Goal: Information Seeking & Learning: Learn about a topic

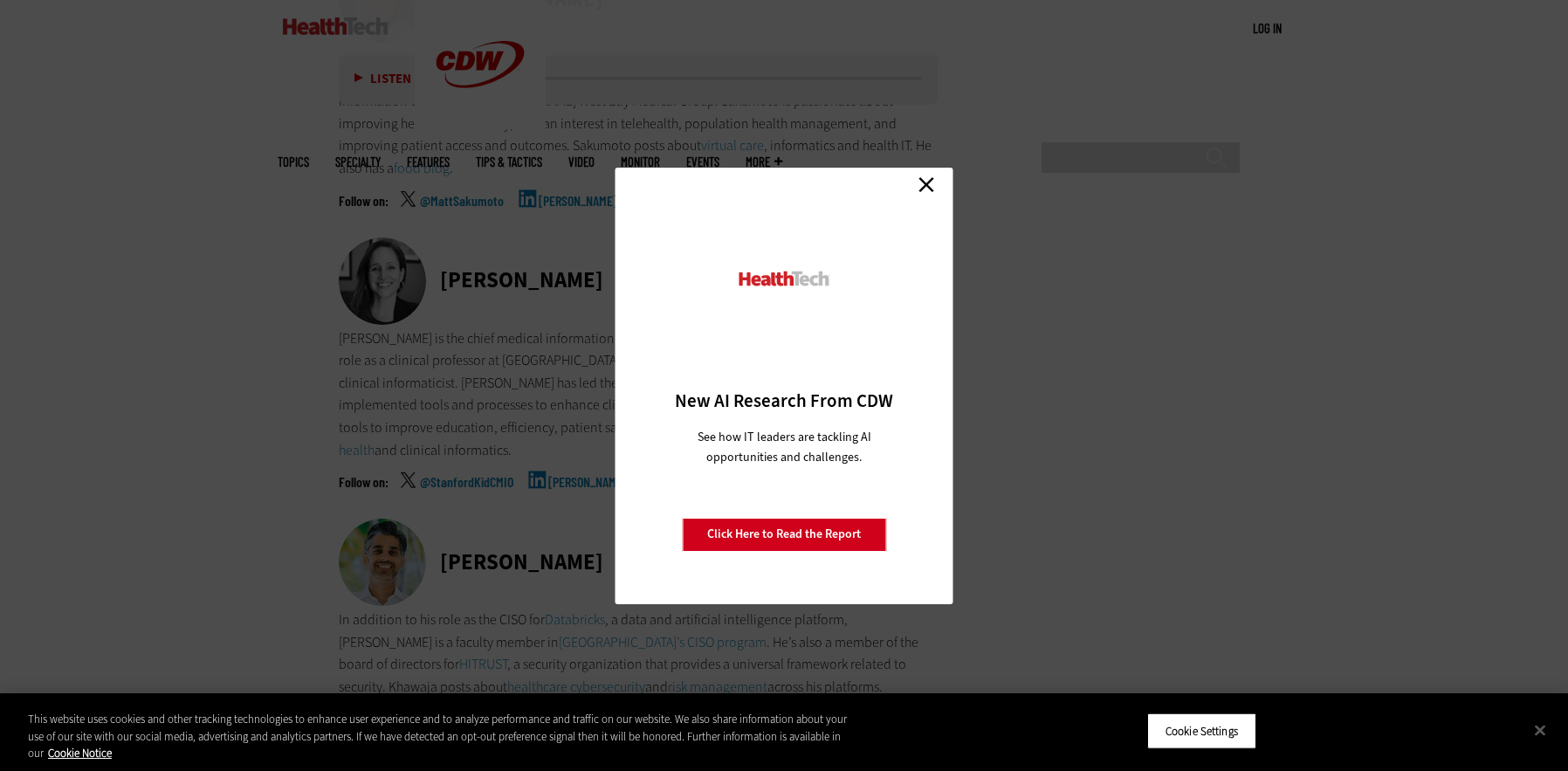
scroll to position [6569, 0]
click at [919, 186] on link "Close" at bounding box center [926, 185] width 26 height 26
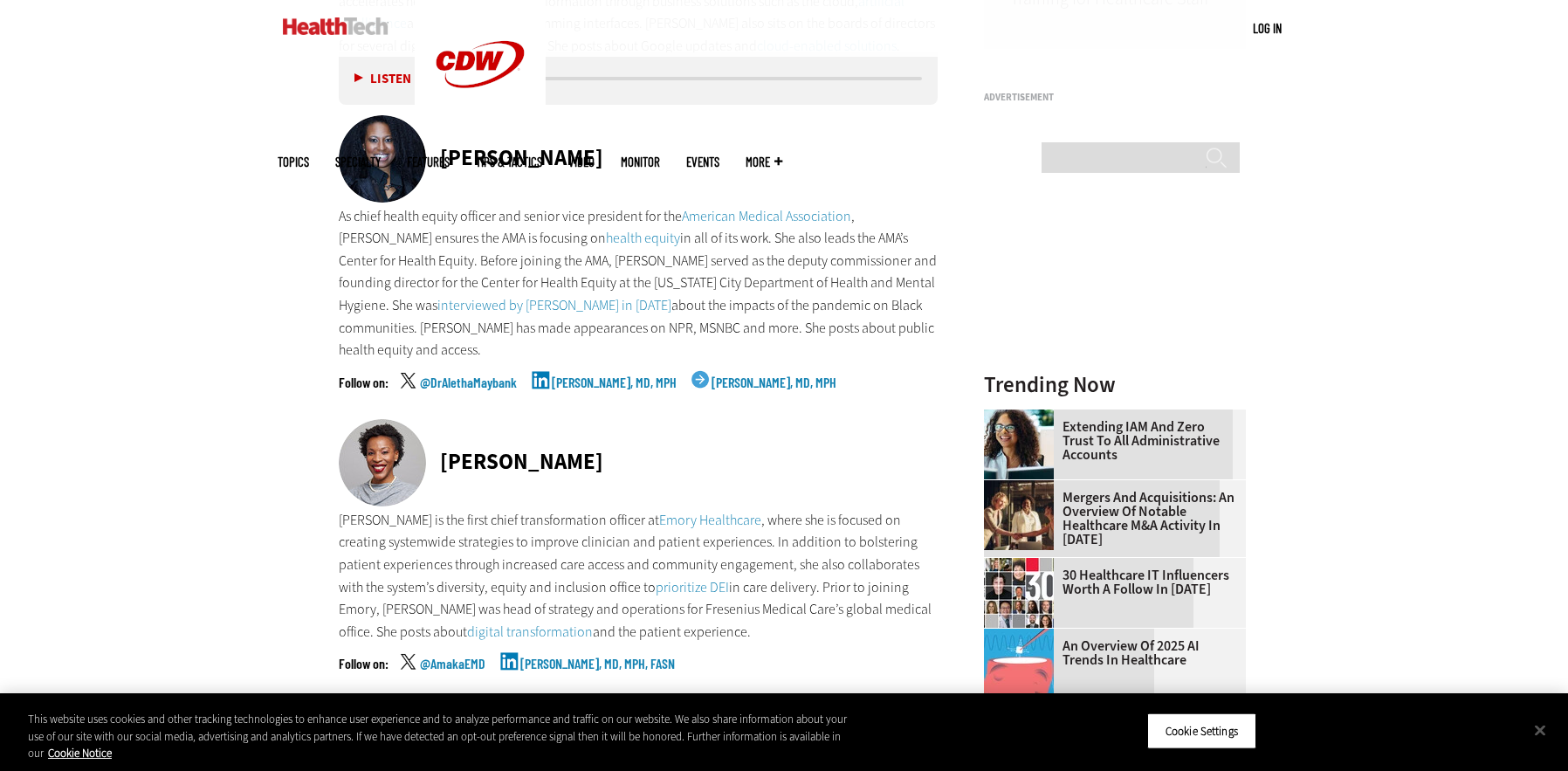
scroll to position [1744, 0]
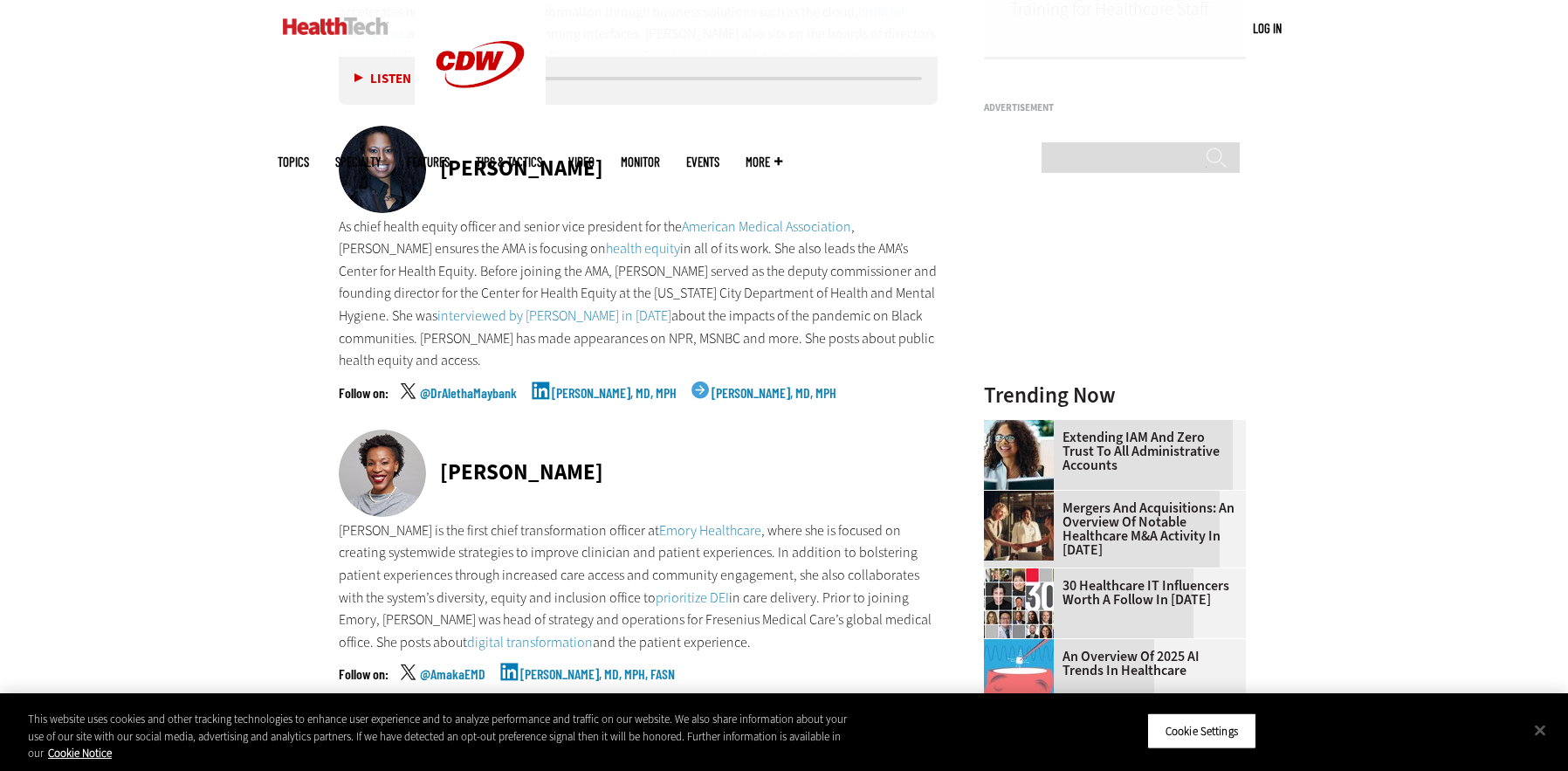
click at [606, 386] on link "[PERSON_NAME], MD, MPH" at bounding box center [614, 408] width 125 height 44
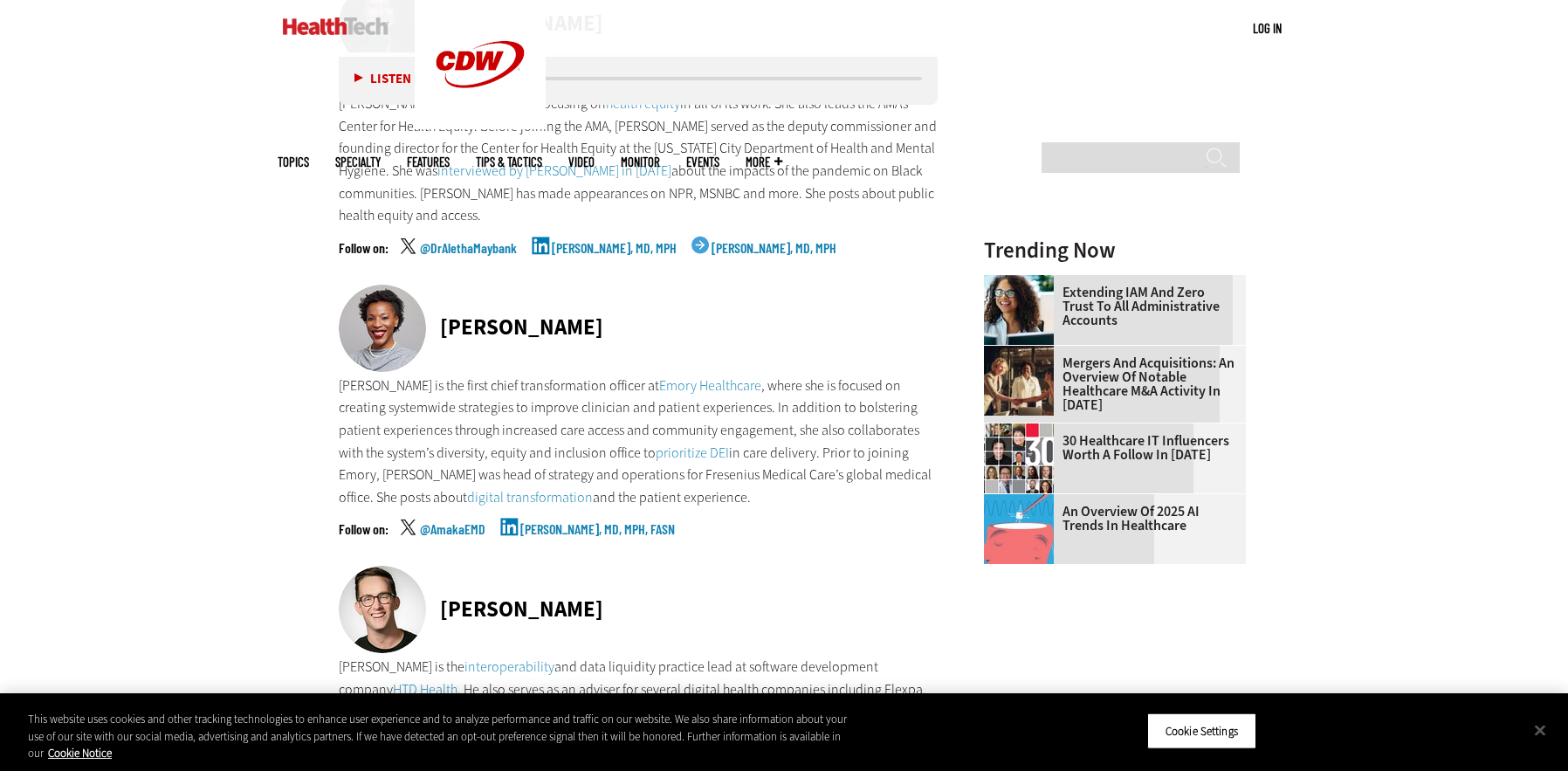
scroll to position [1890, 0]
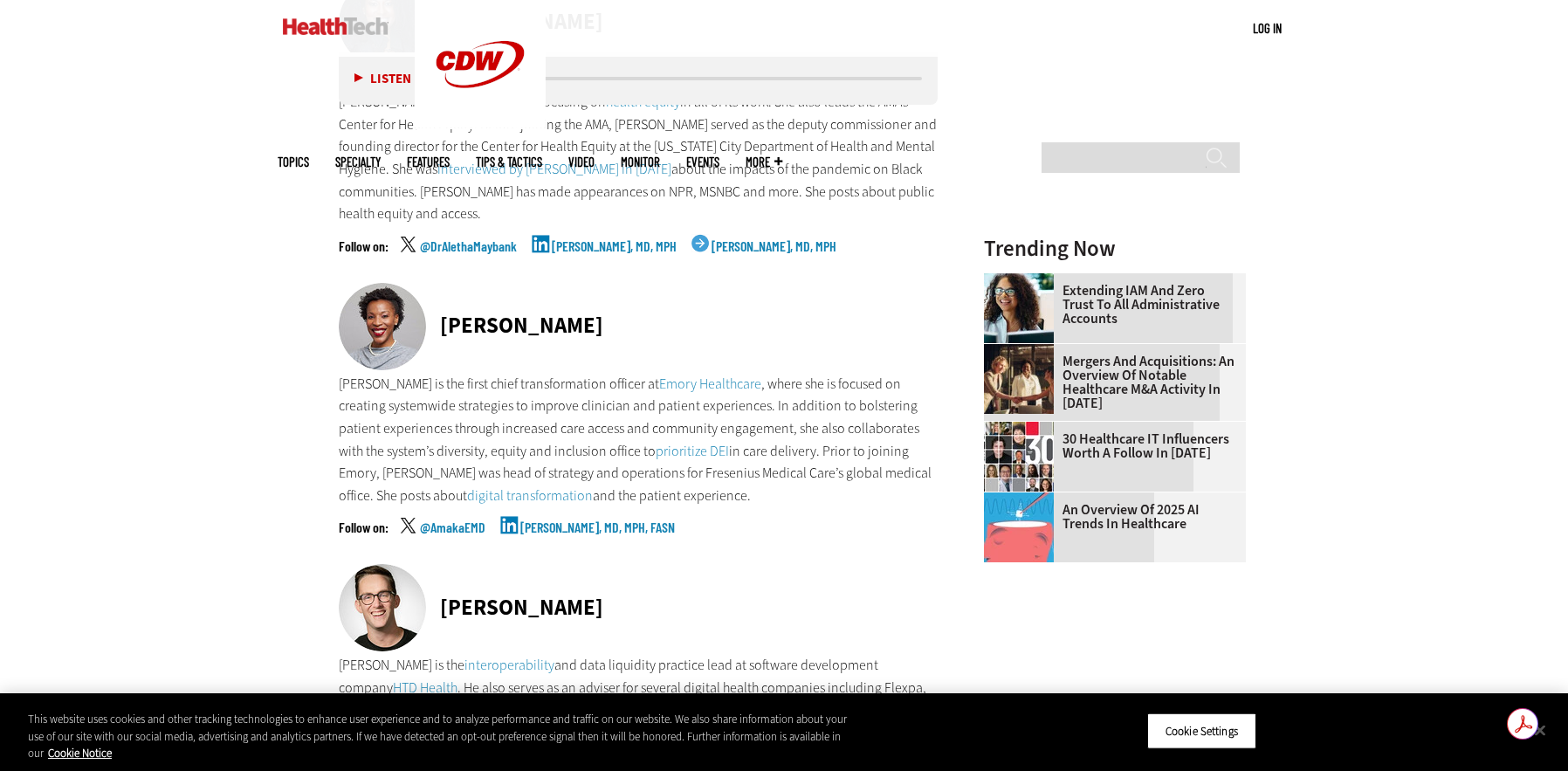
click at [595, 520] on link "[PERSON_NAME], MD, MPH, FASN" at bounding box center [598, 542] width 155 height 44
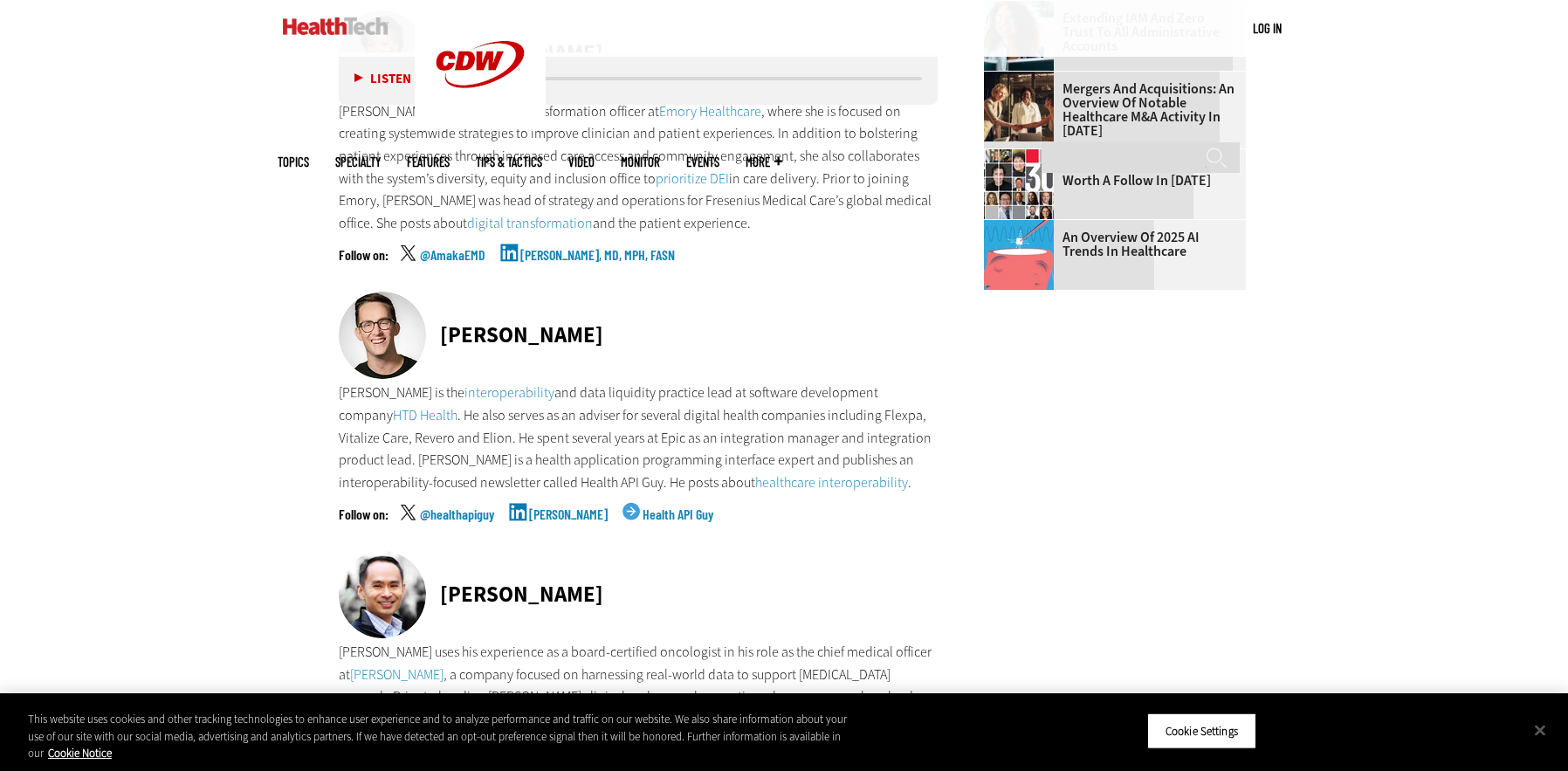
scroll to position [2173, 0]
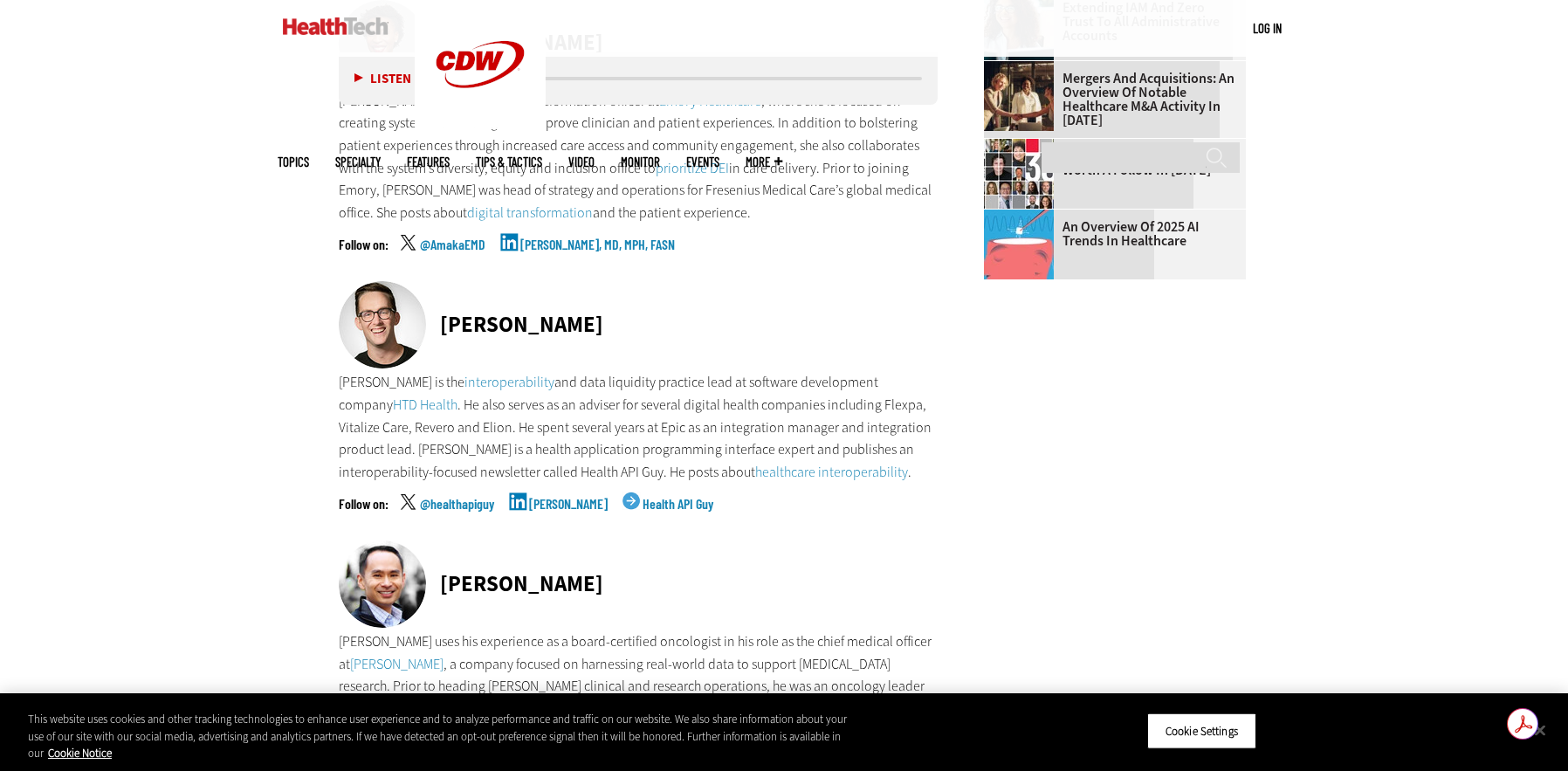
click at [565, 497] on link "[PERSON_NAME]" at bounding box center [568, 519] width 78 height 44
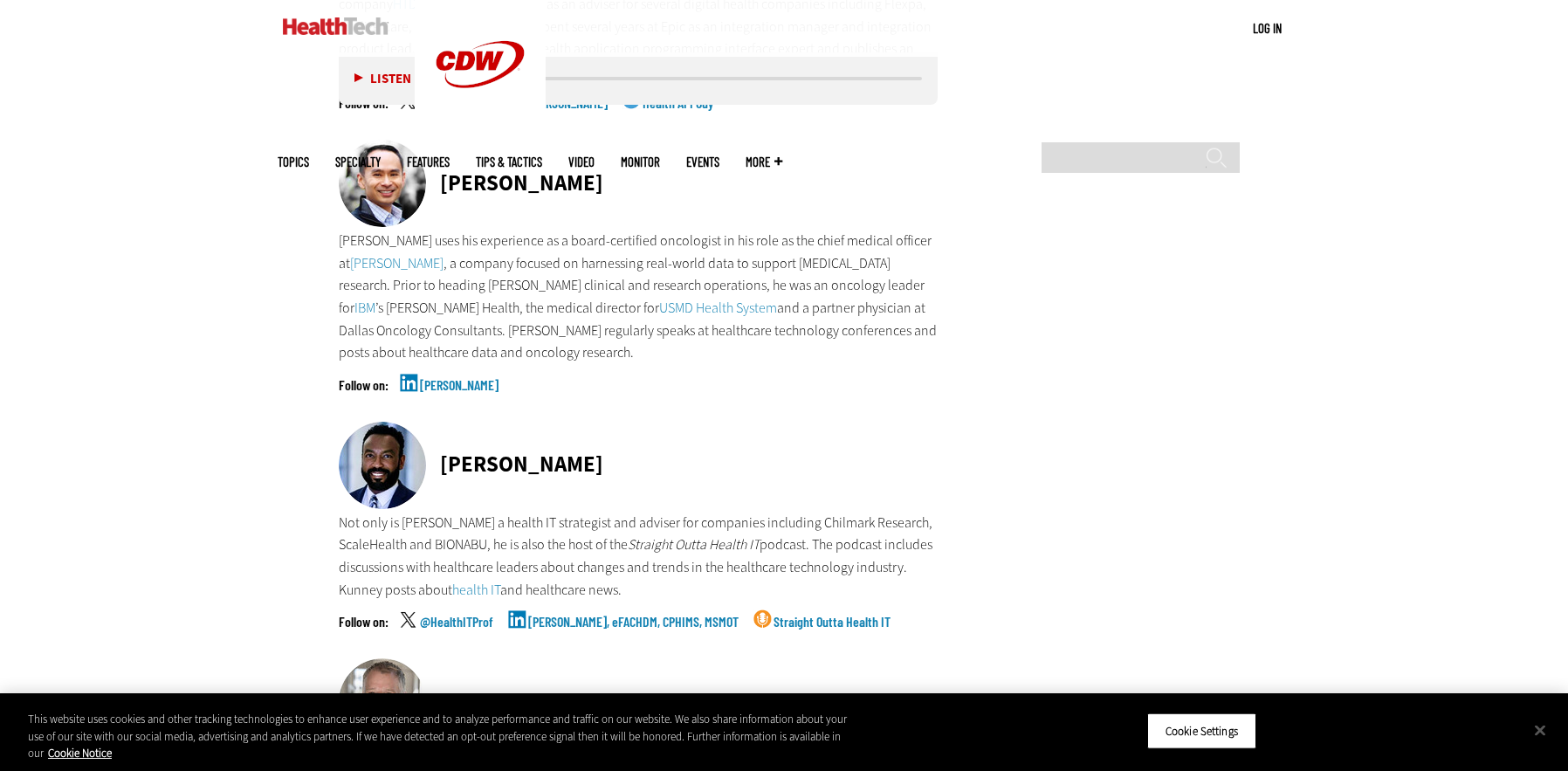
scroll to position [2568, 0]
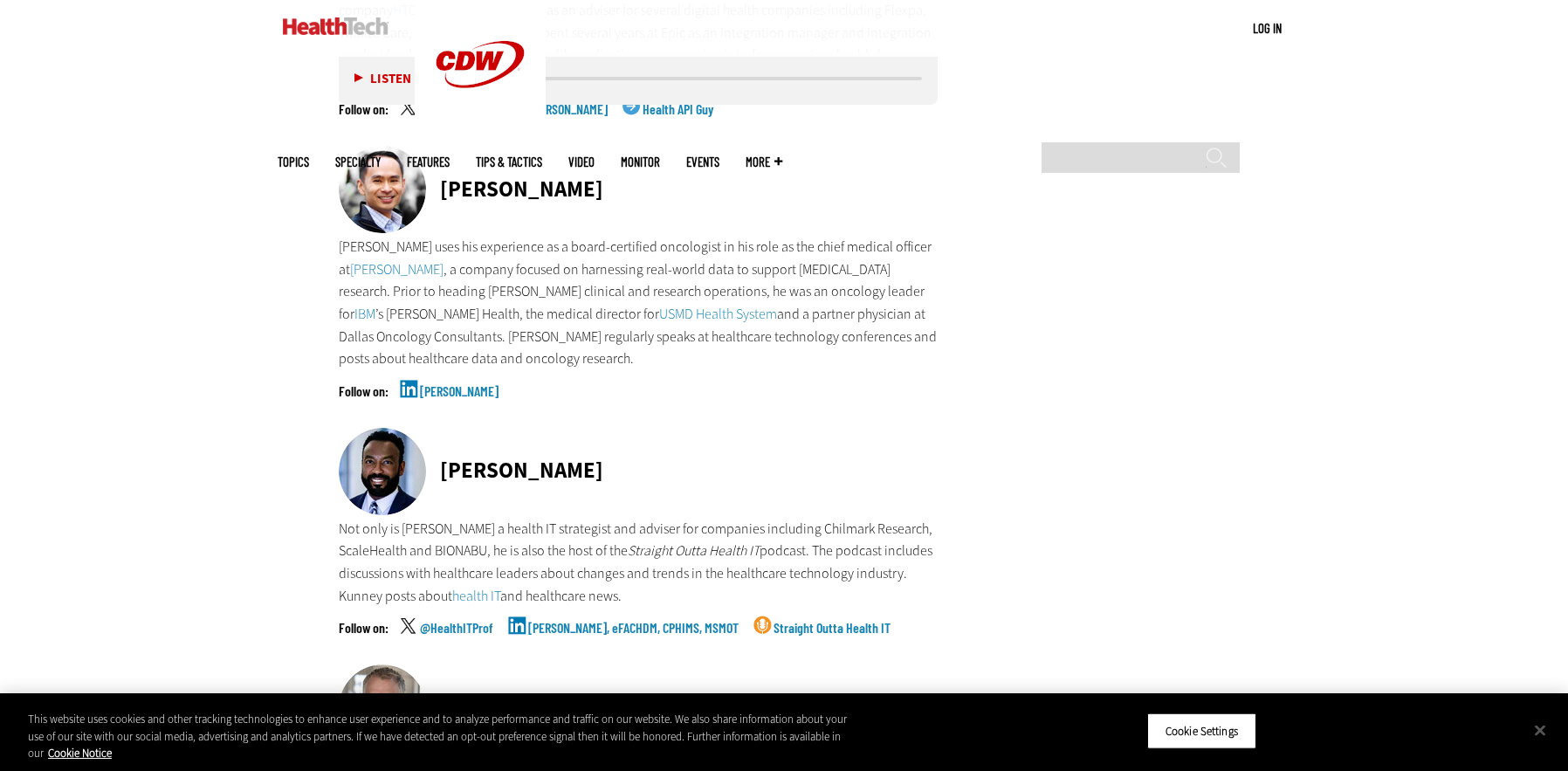
click at [442, 384] on link "[PERSON_NAME]" at bounding box center [459, 406] width 78 height 44
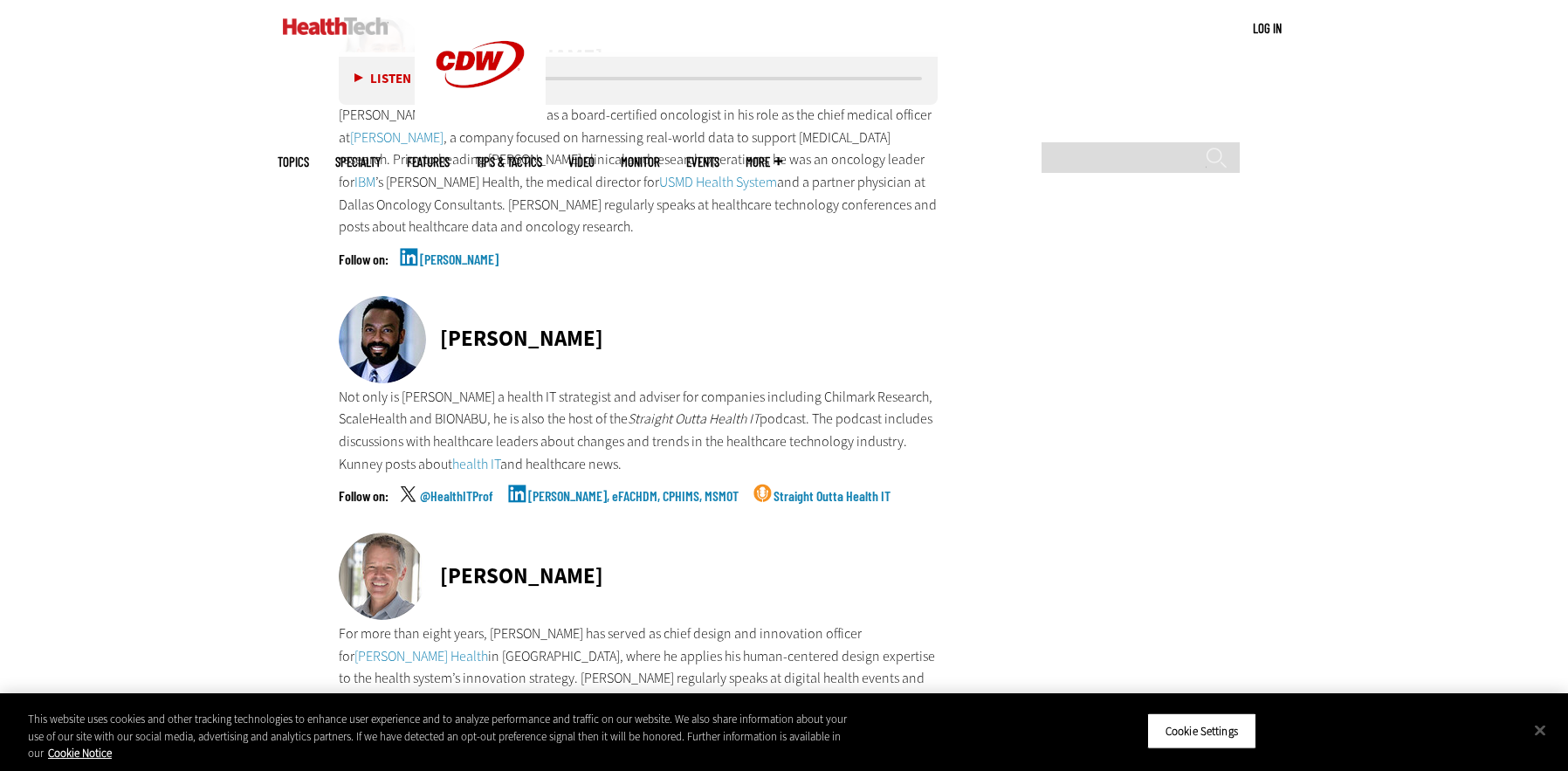
scroll to position [2709, 0]
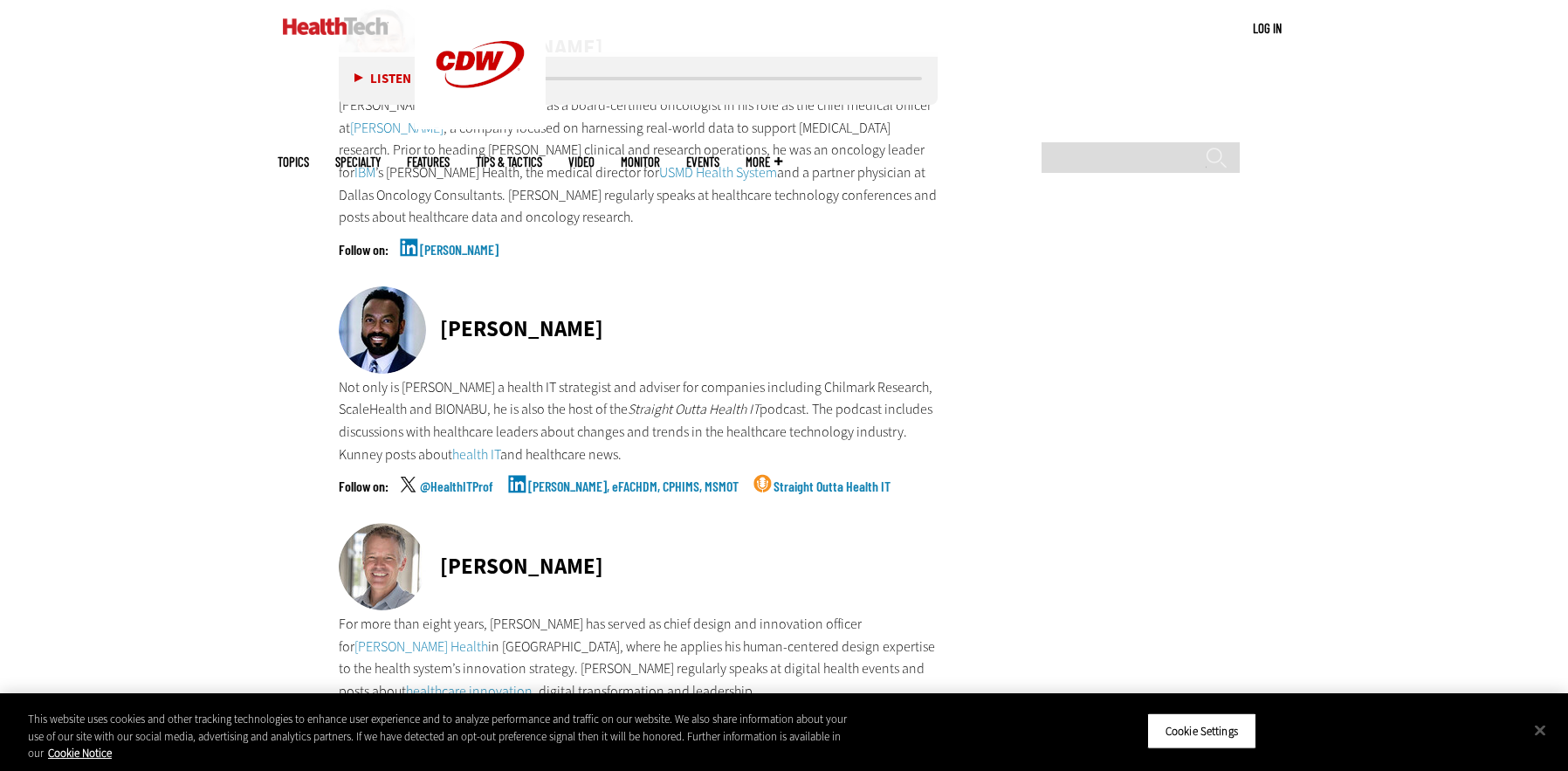
click at [641, 479] on link "[PERSON_NAME], eFACHDM, CPHIMS, MSMOT" at bounding box center [633, 501] width 210 height 44
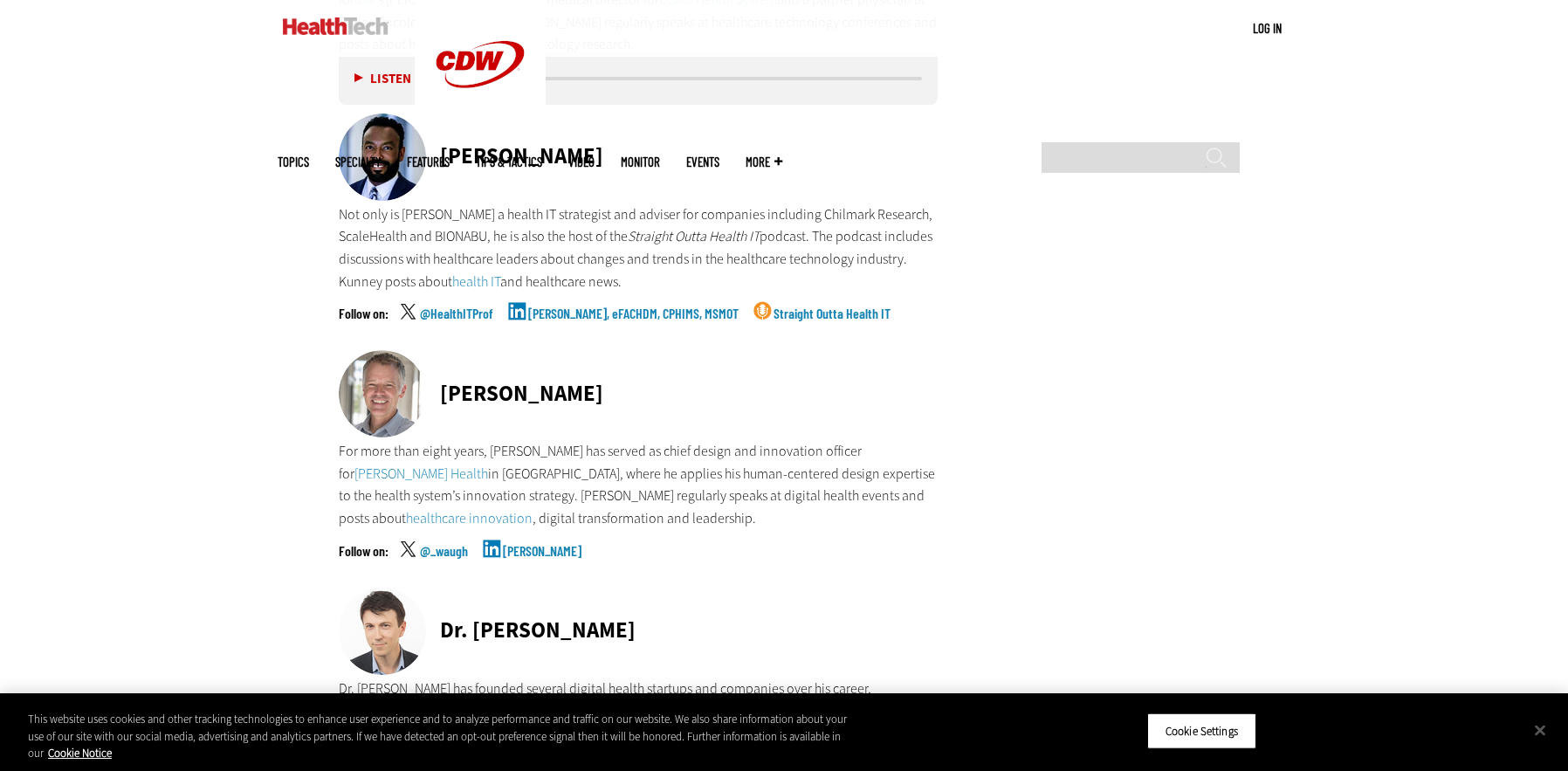
scroll to position [2886, 0]
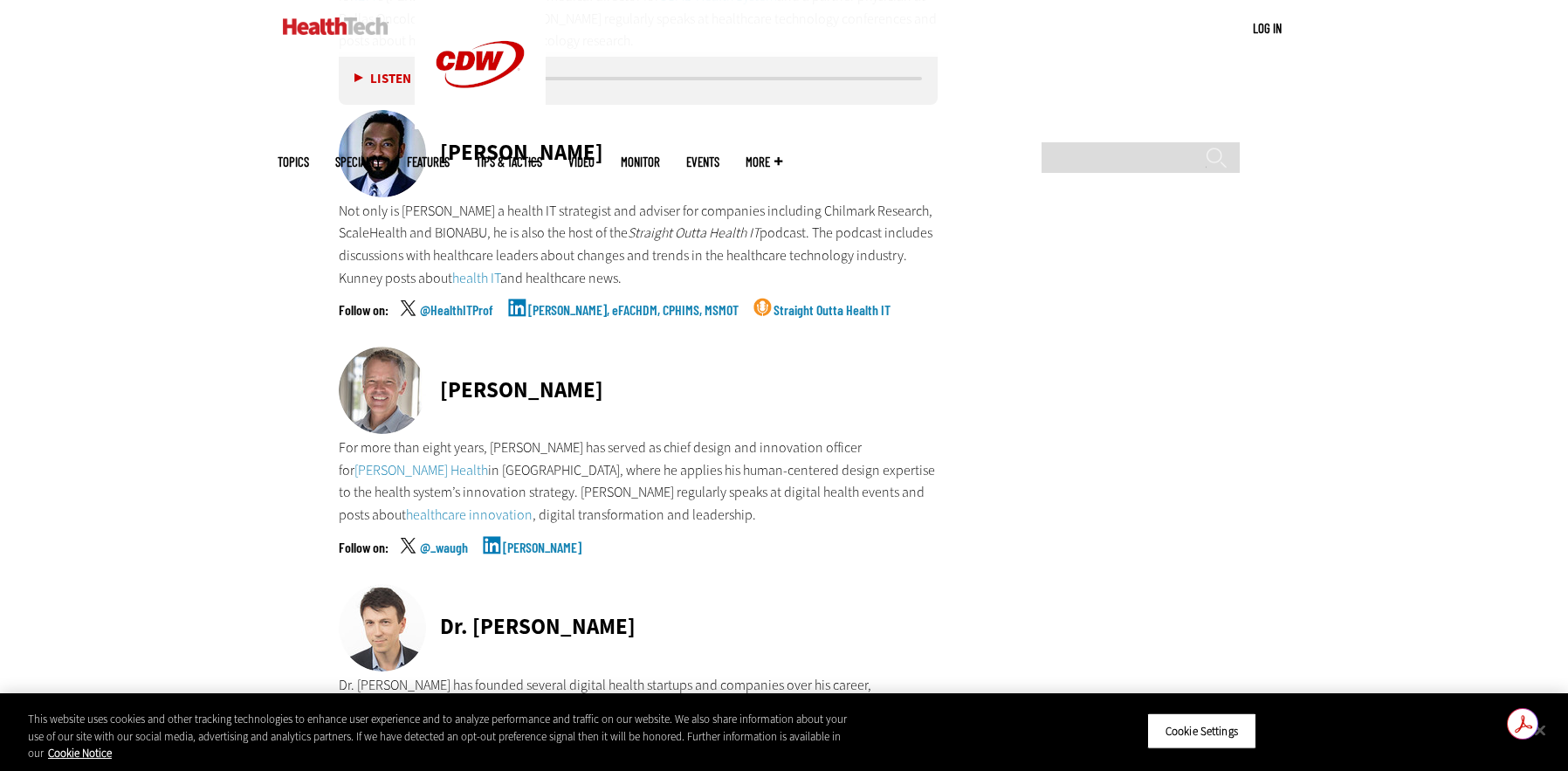
click at [541, 541] on link "[PERSON_NAME]" at bounding box center [541, 563] width 78 height 44
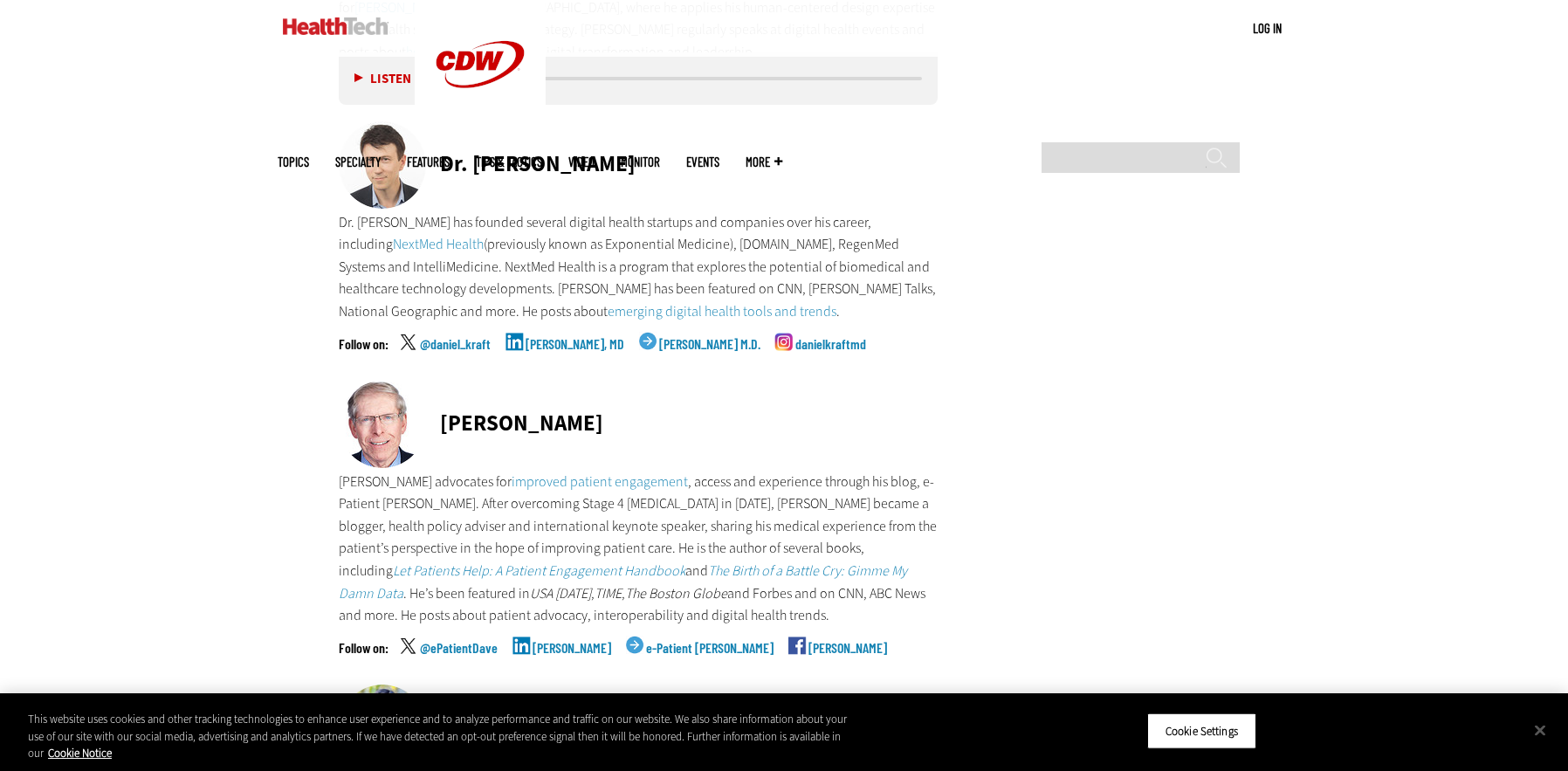
scroll to position [3375, 0]
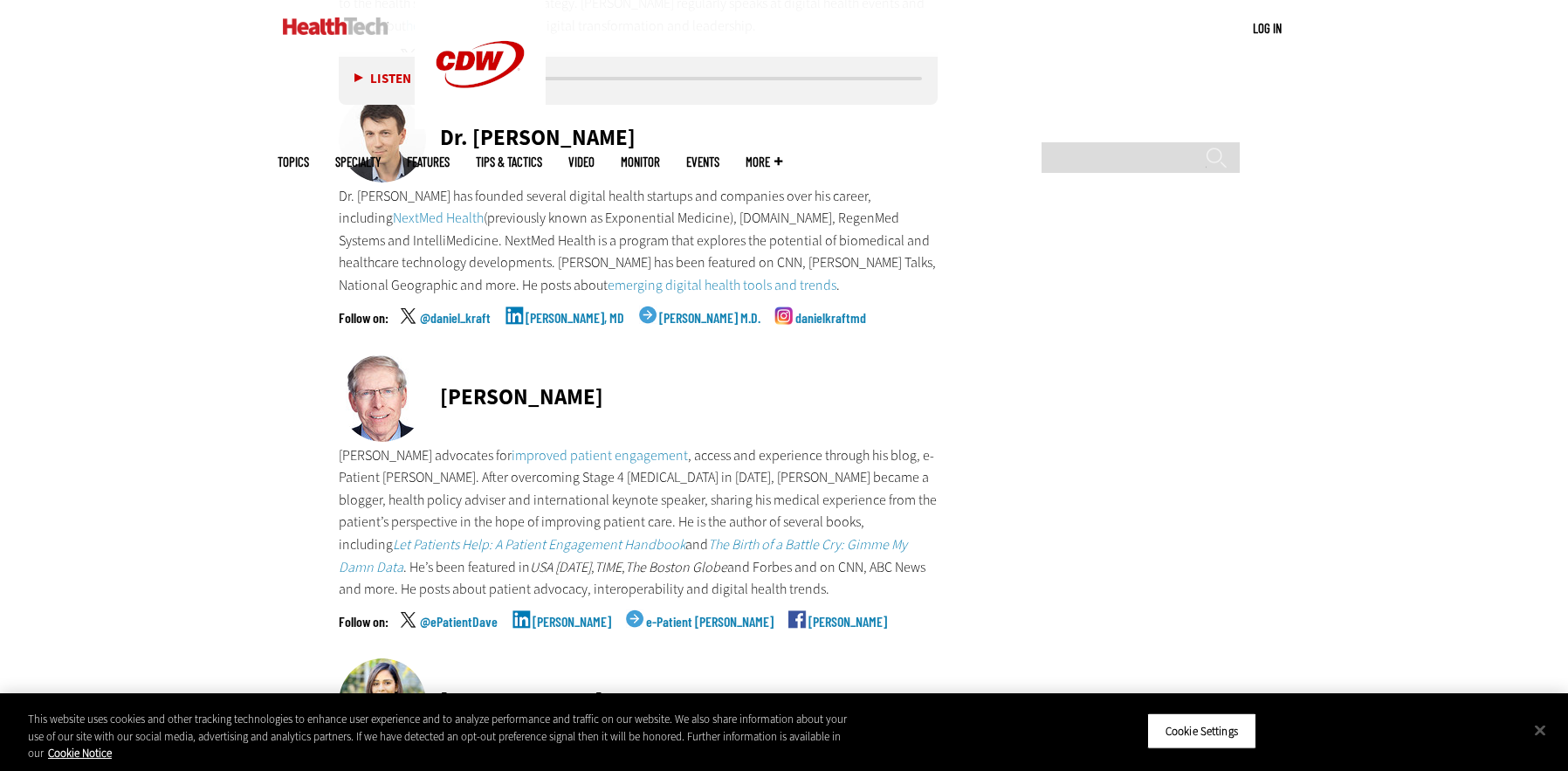
click at [559, 311] on link "[PERSON_NAME], MD" at bounding box center [575, 333] width 98 height 44
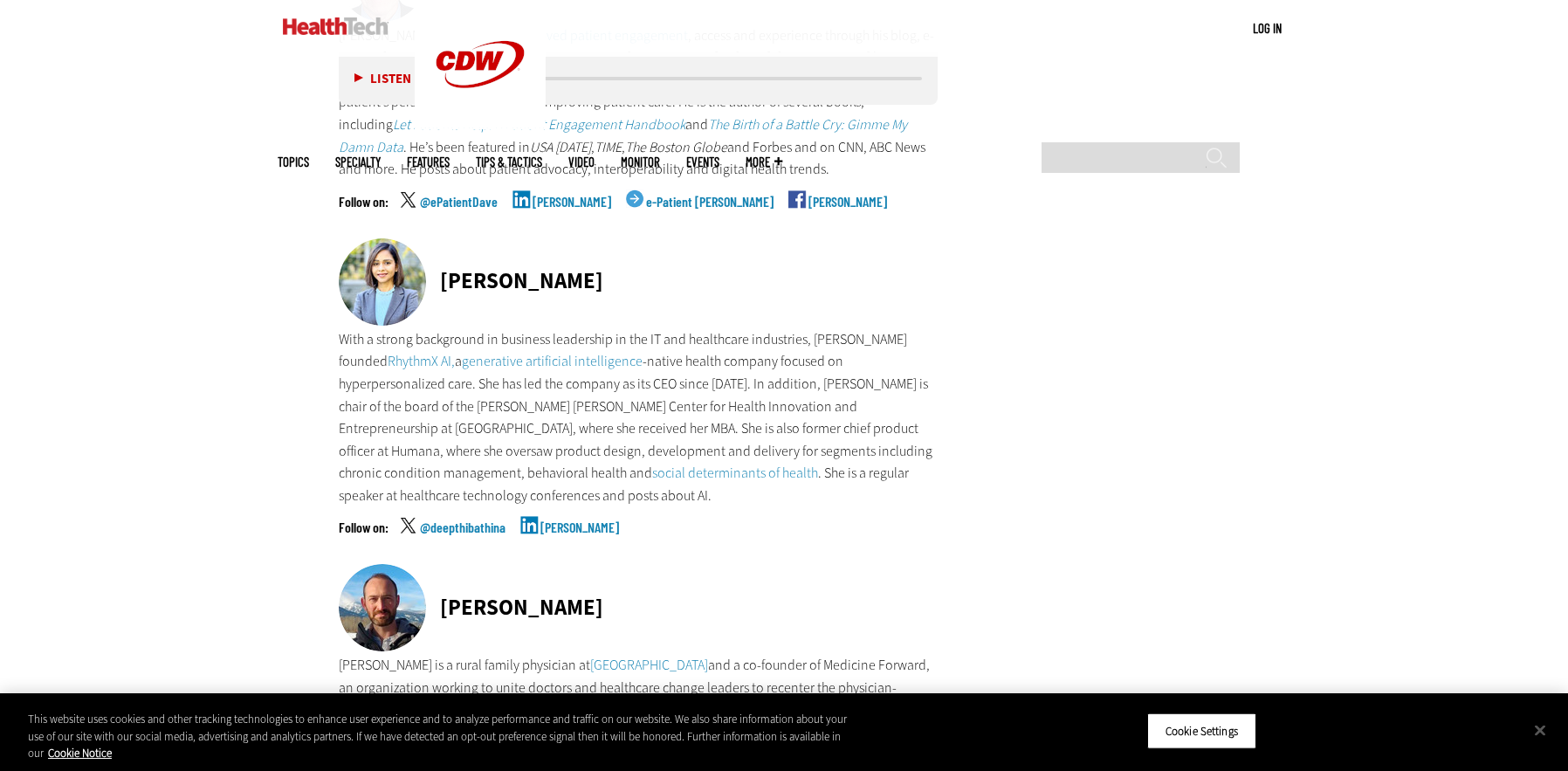
scroll to position [3802, 0]
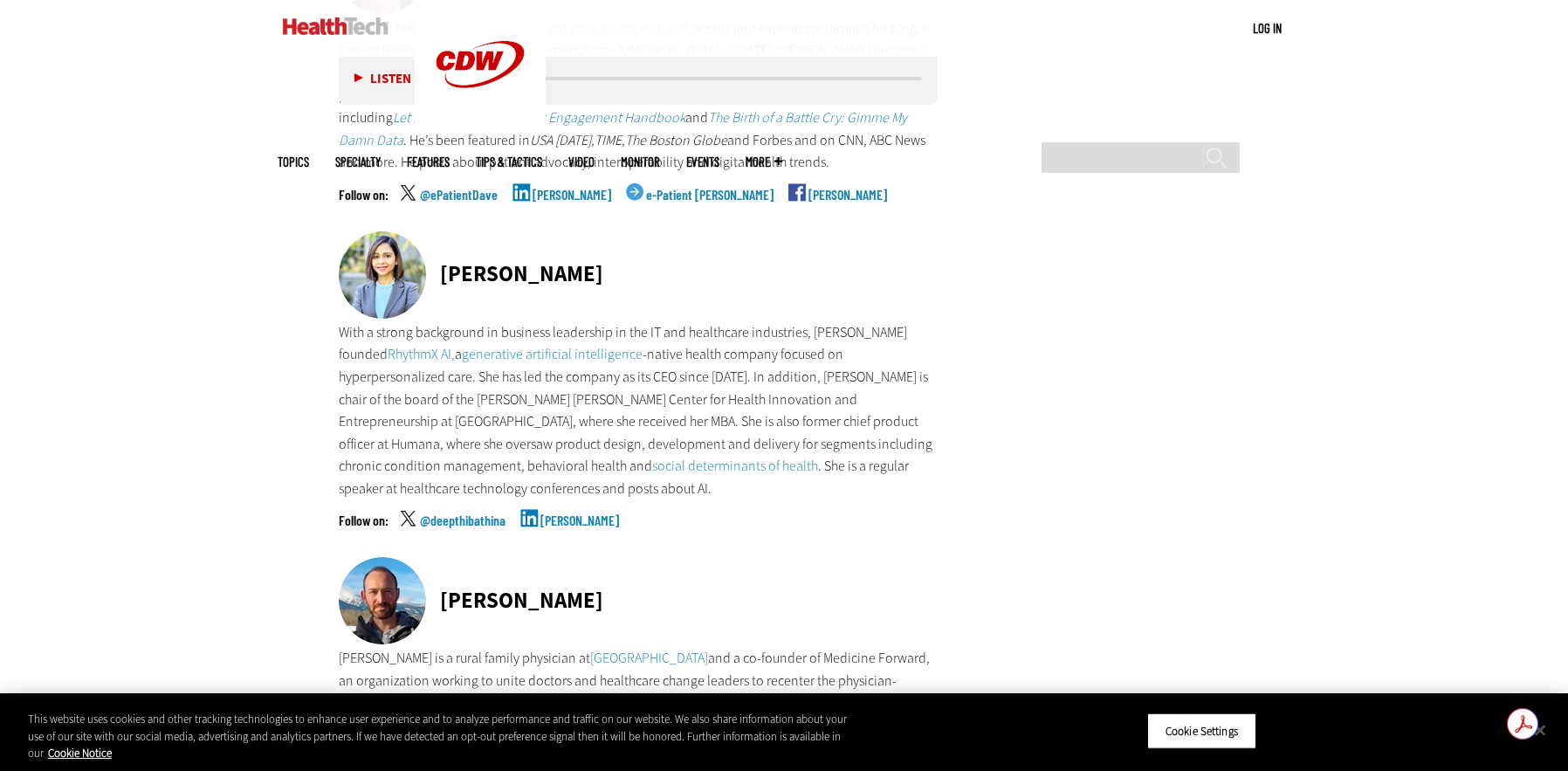
click at [577, 513] on link "[PERSON_NAME]" at bounding box center [579, 535] width 78 height 44
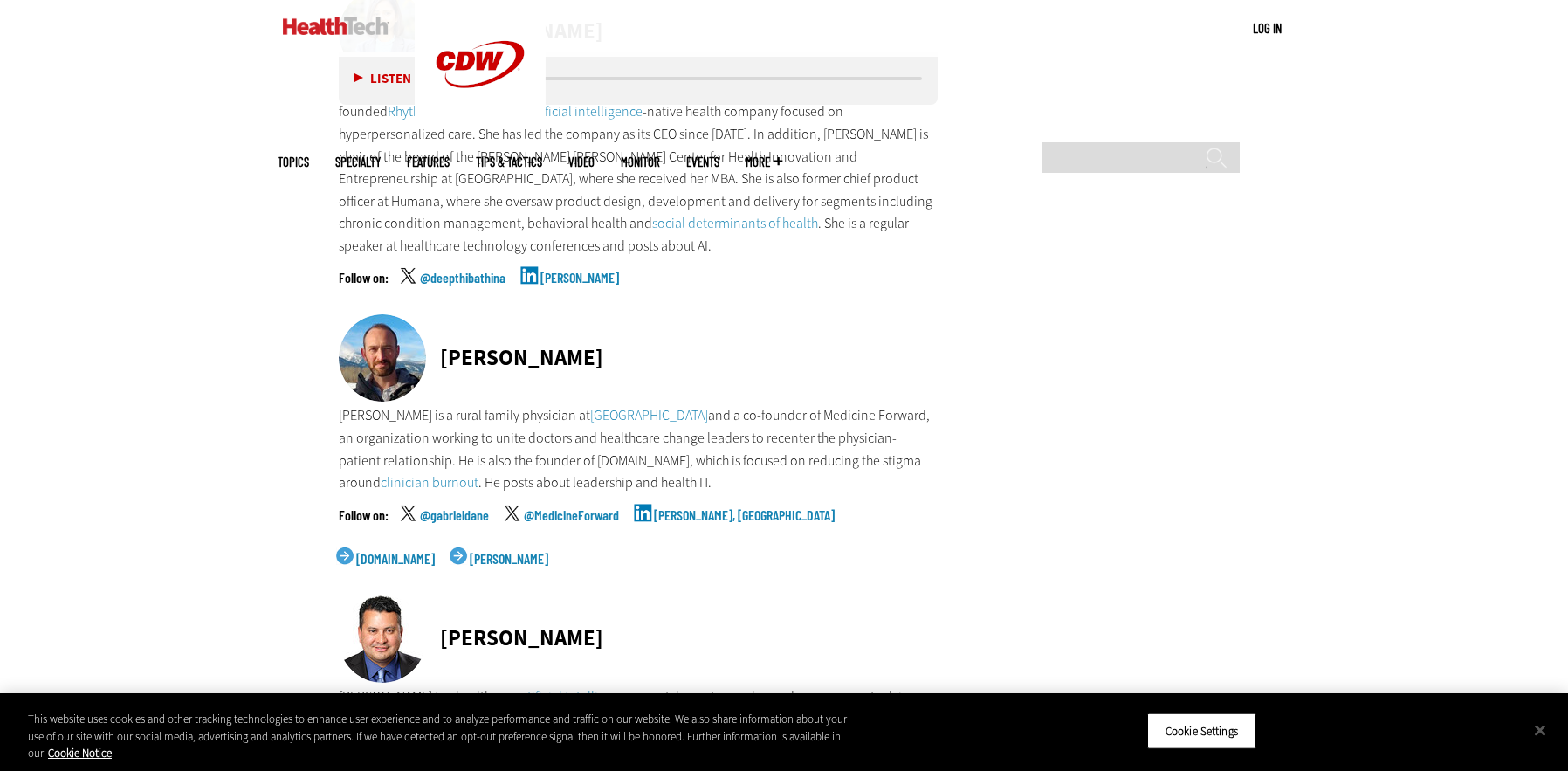
scroll to position [4126, 0]
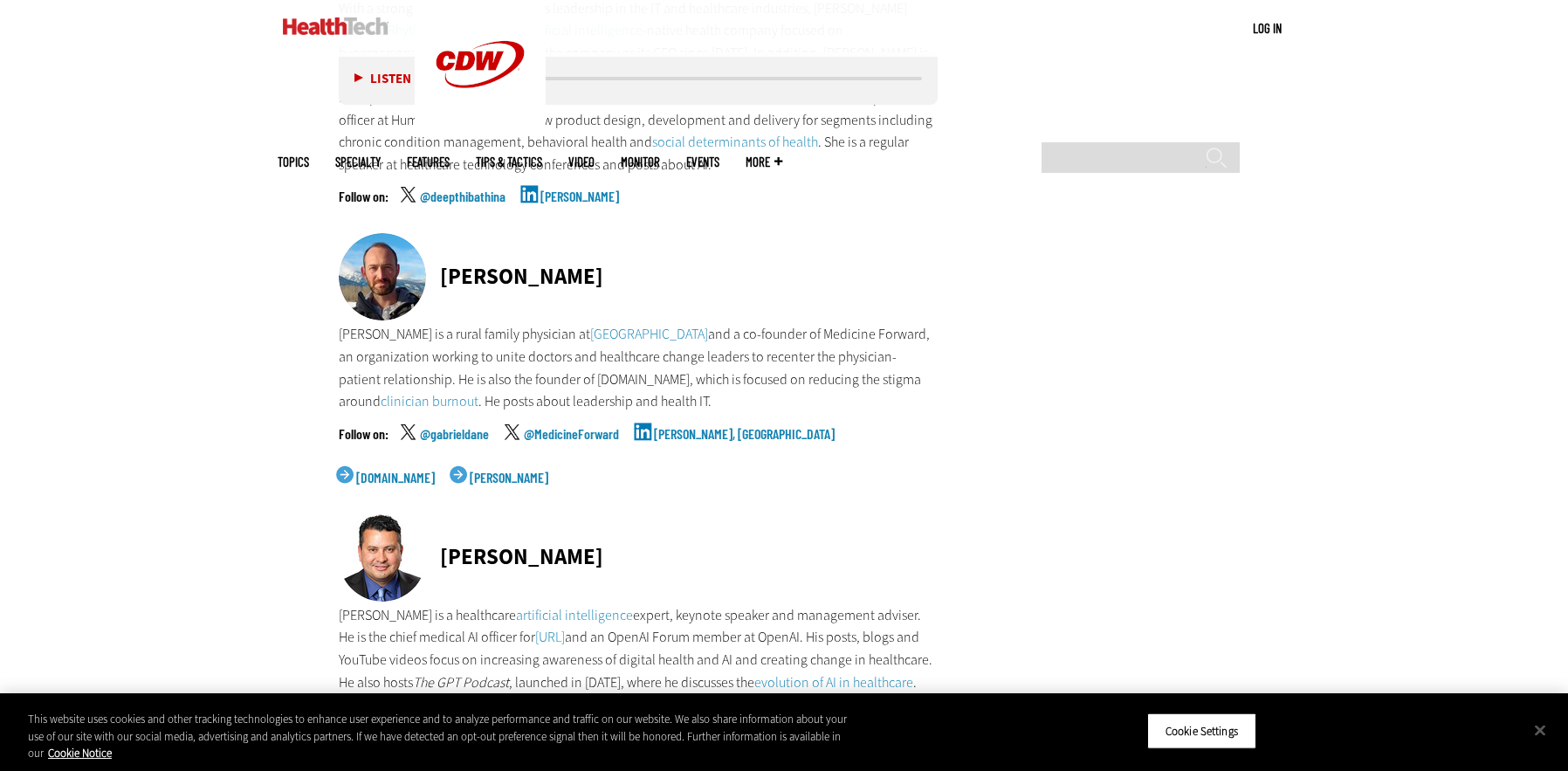
click at [695, 427] on link "[PERSON_NAME], [GEOGRAPHIC_DATA]" at bounding box center [744, 449] width 181 height 44
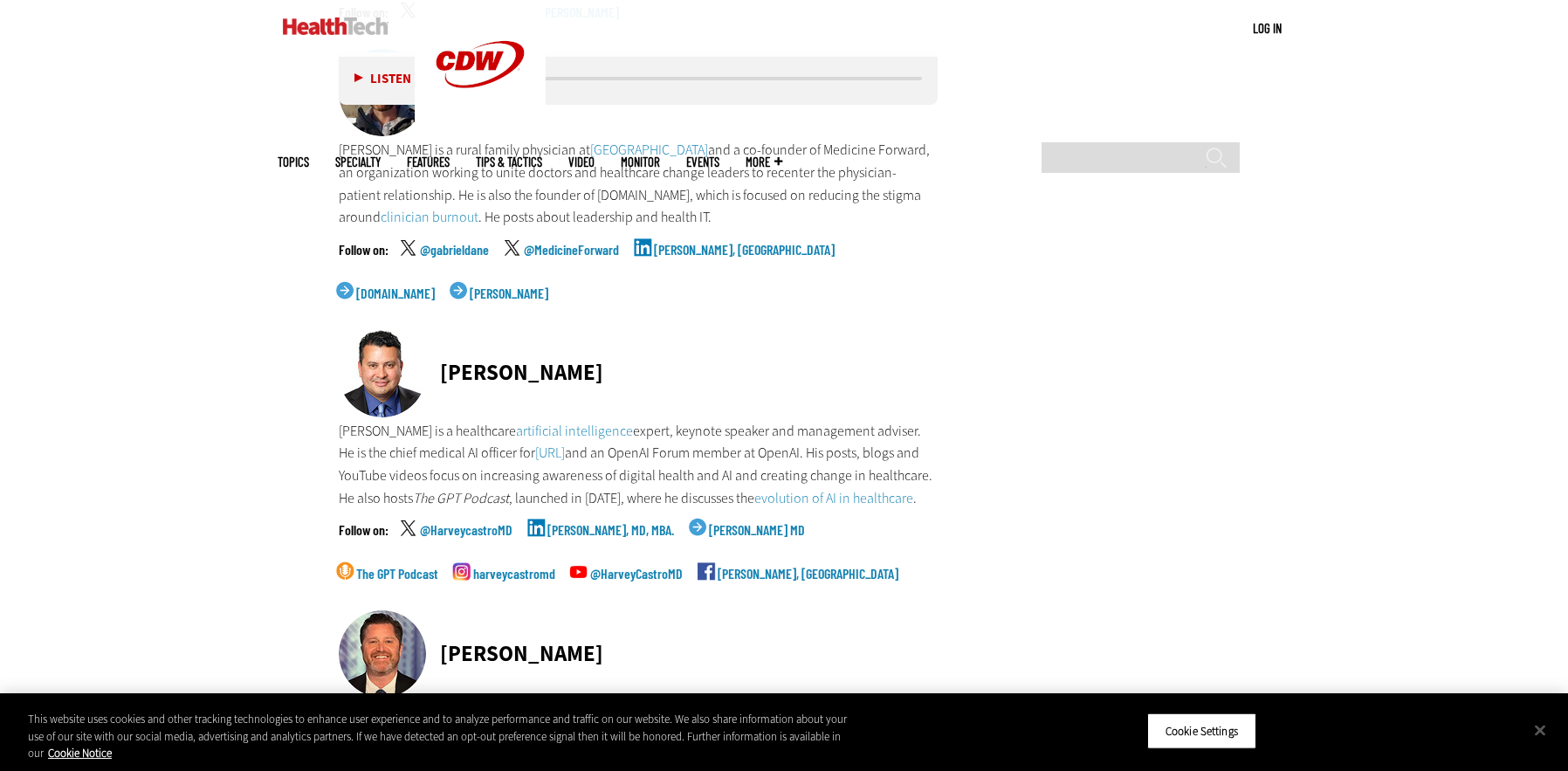
scroll to position [4312, 0]
click at [590, 521] on link "[PERSON_NAME], MD, MBA." at bounding box center [611, 543] width 127 height 44
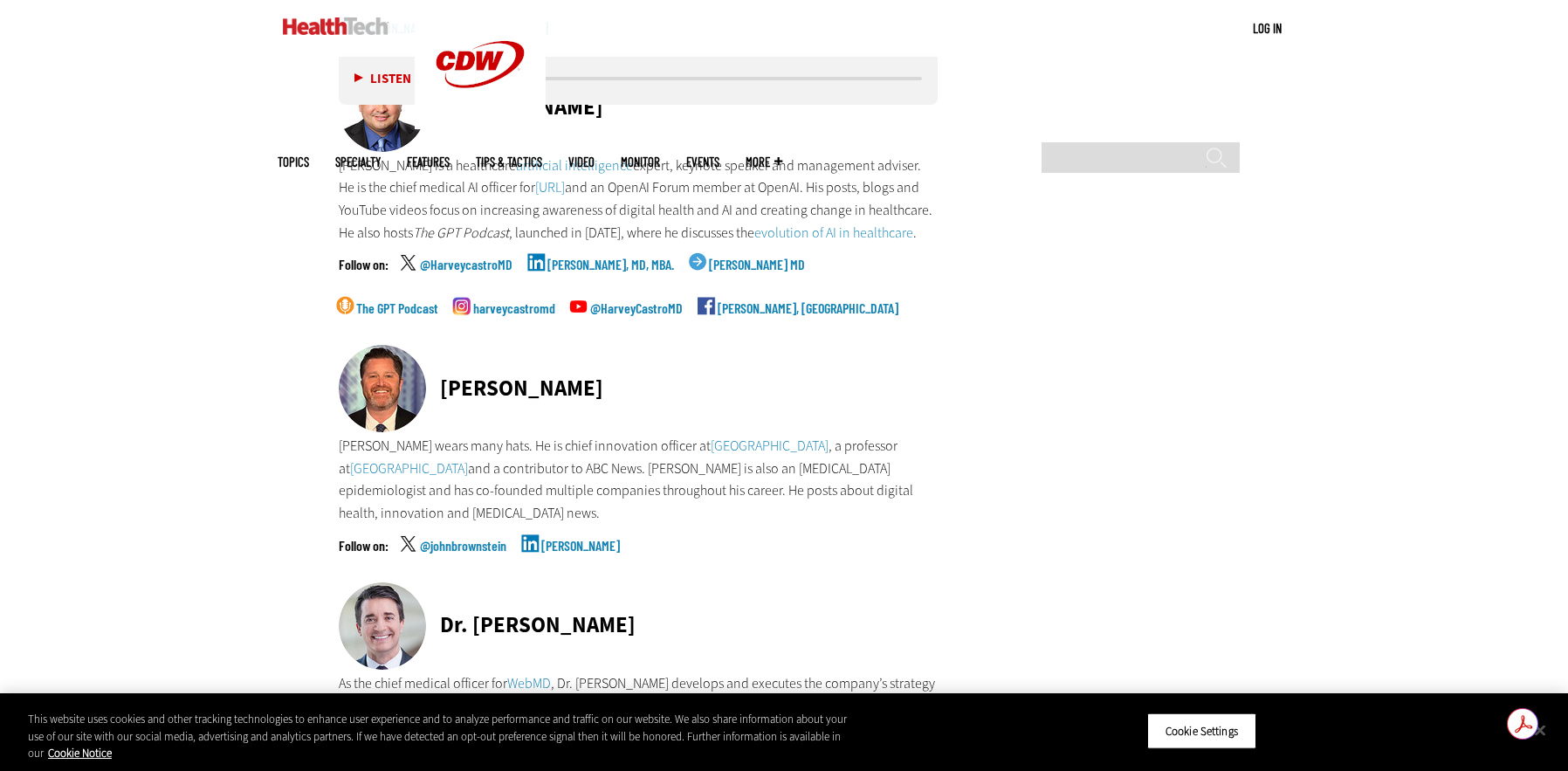
scroll to position [4577, 0]
click at [547, 538] on link "[PERSON_NAME]" at bounding box center [580, 560] width 78 height 44
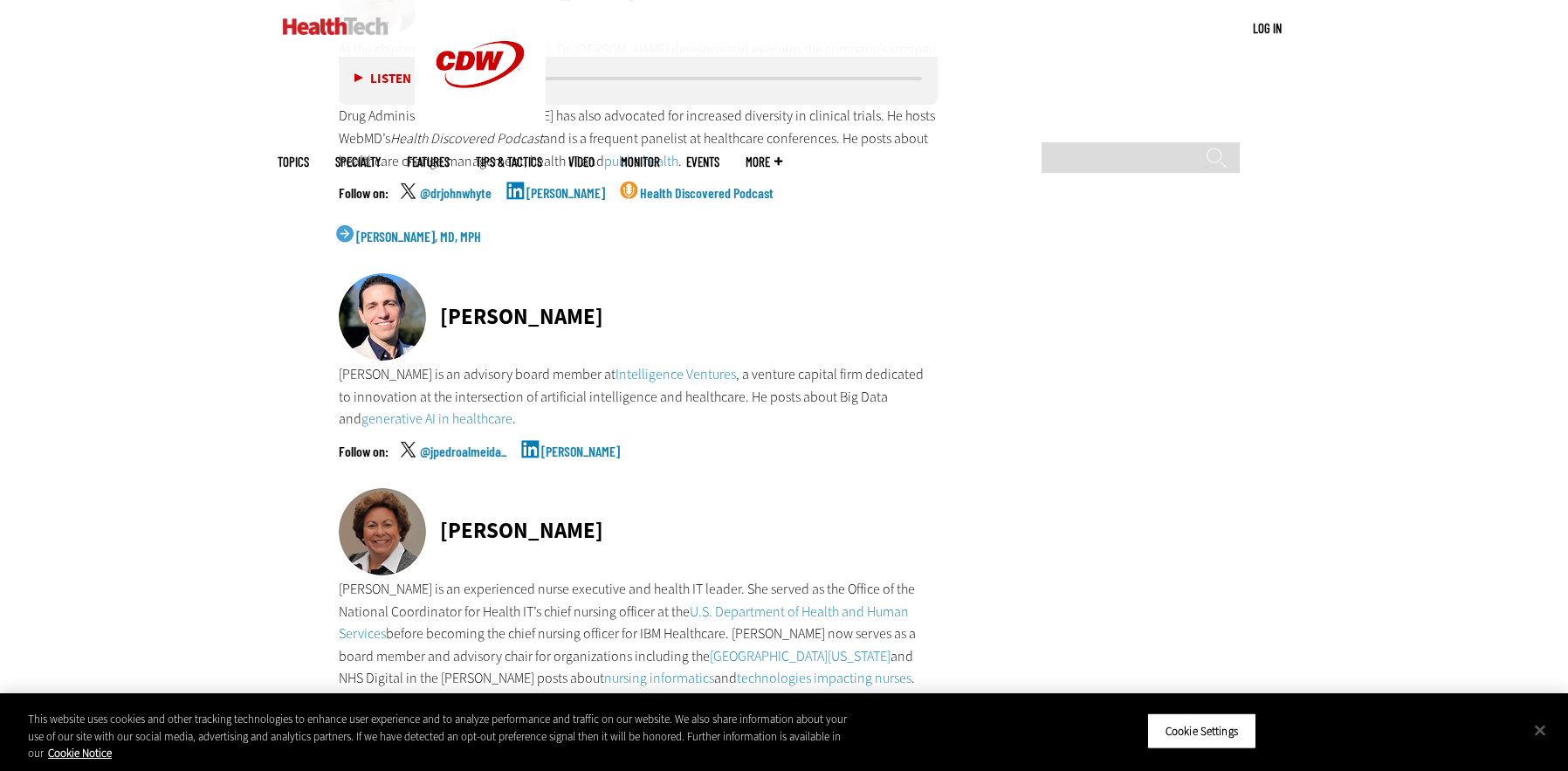
scroll to position [5212, 0]
click at [567, 443] on link "[PERSON_NAME]" at bounding box center [580, 465] width 78 height 44
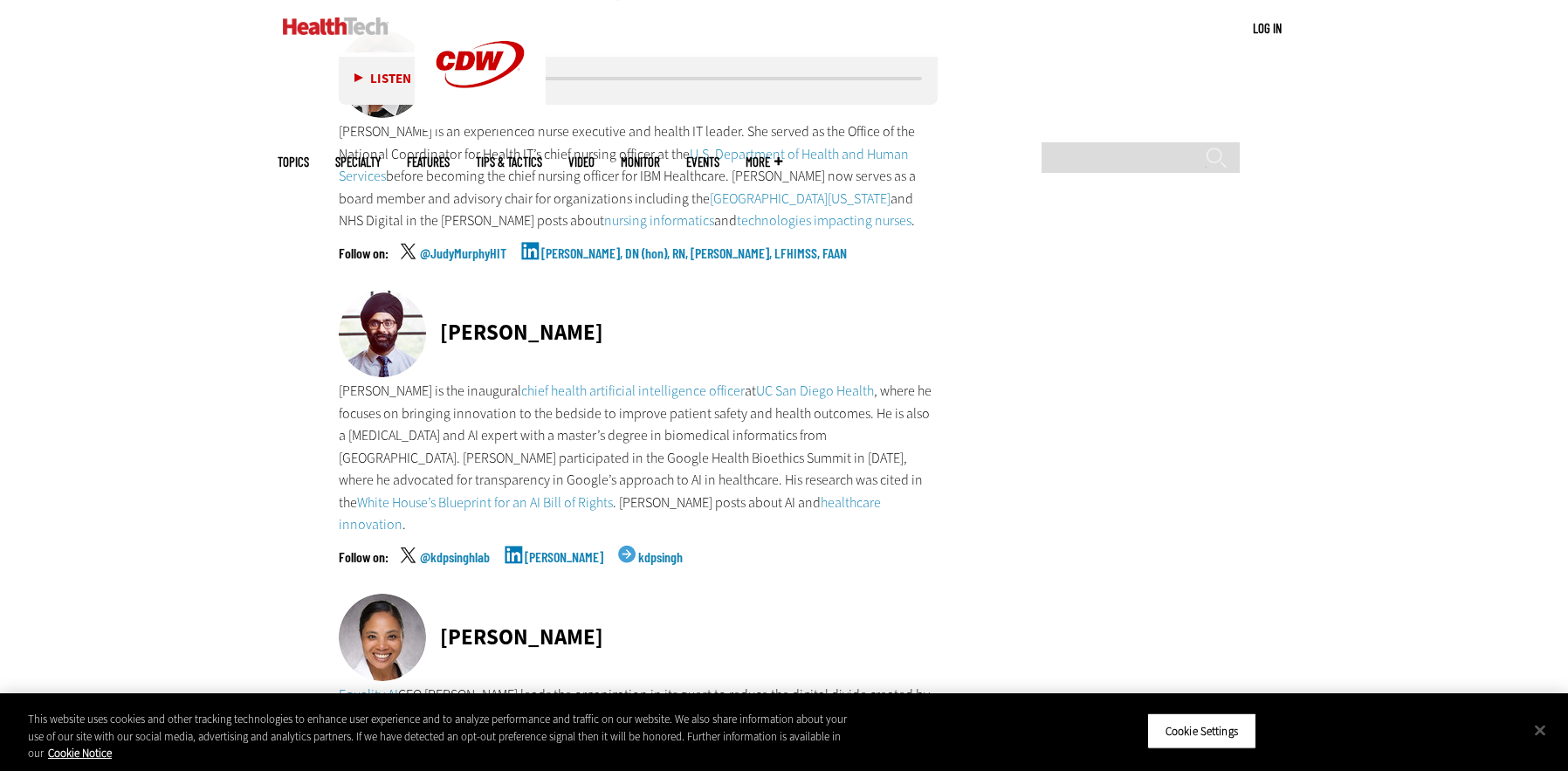
scroll to position [5669, 0]
click at [548, 549] on link "[PERSON_NAME]" at bounding box center [563, 571] width 78 height 44
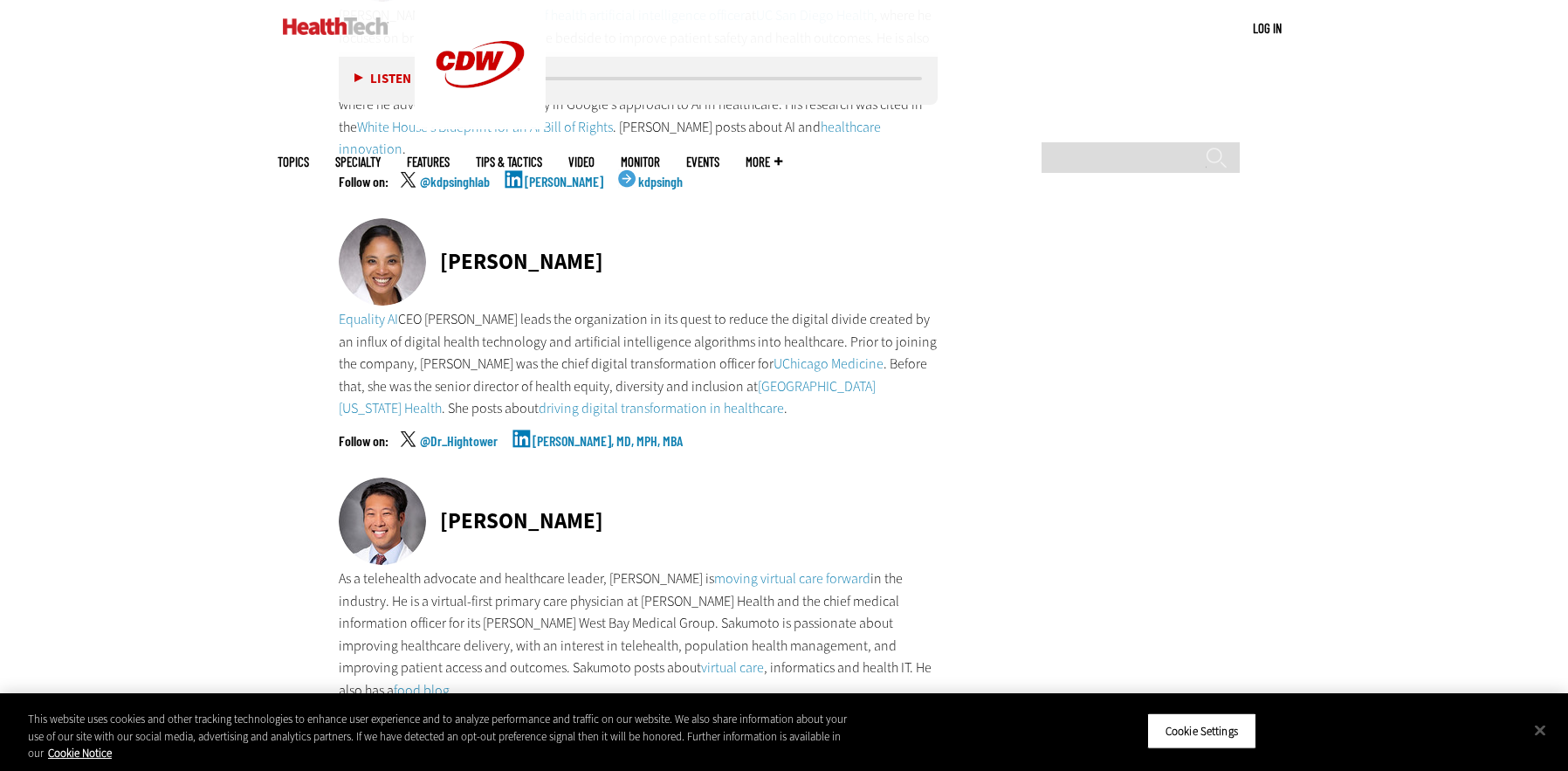
scroll to position [6041, 0]
click at [561, 435] on link "[PERSON_NAME], MD, MPH, MBA" at bounding box center [607, 457] width 150 height 44
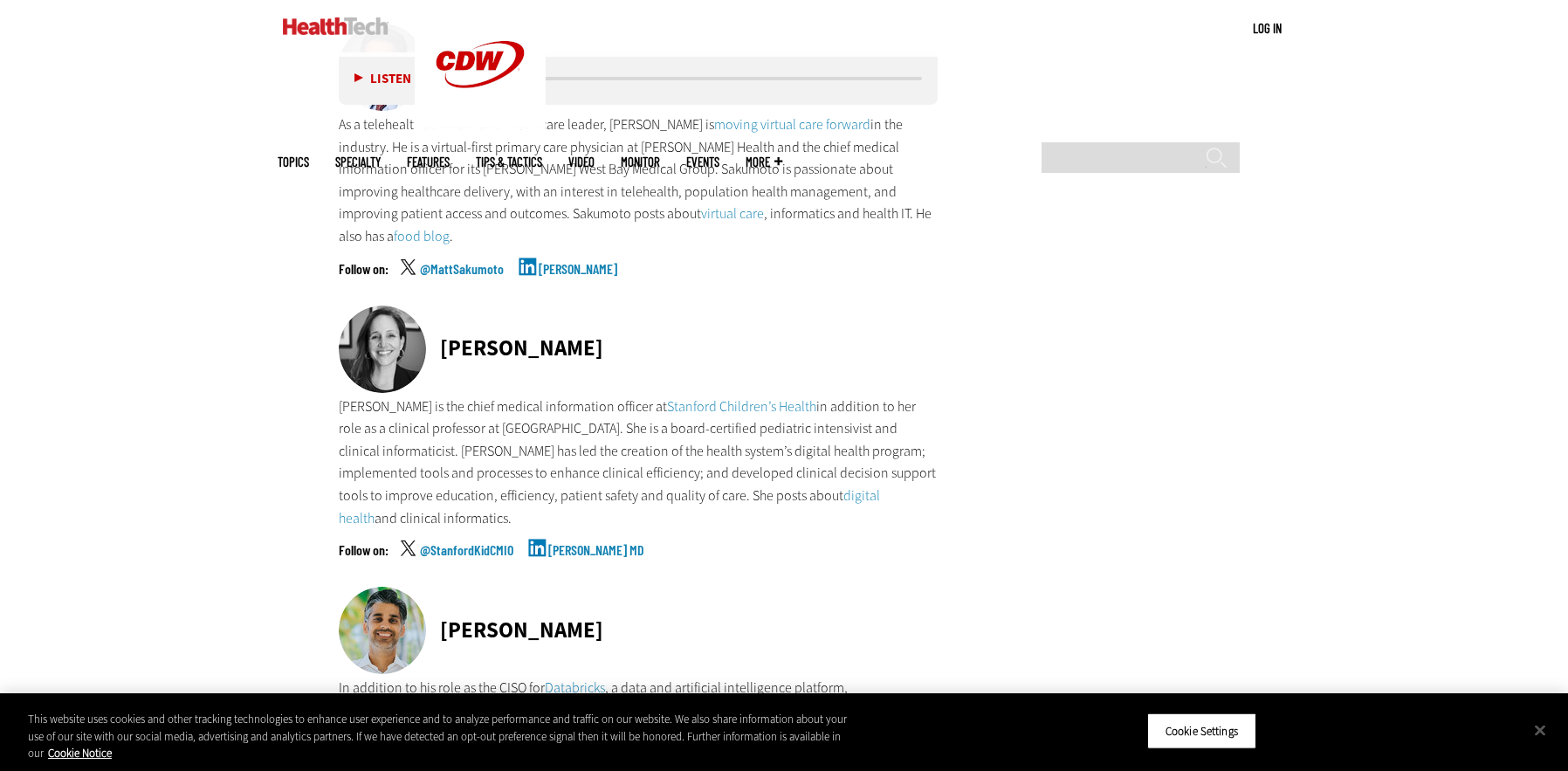
scroll to position [6493, 0]
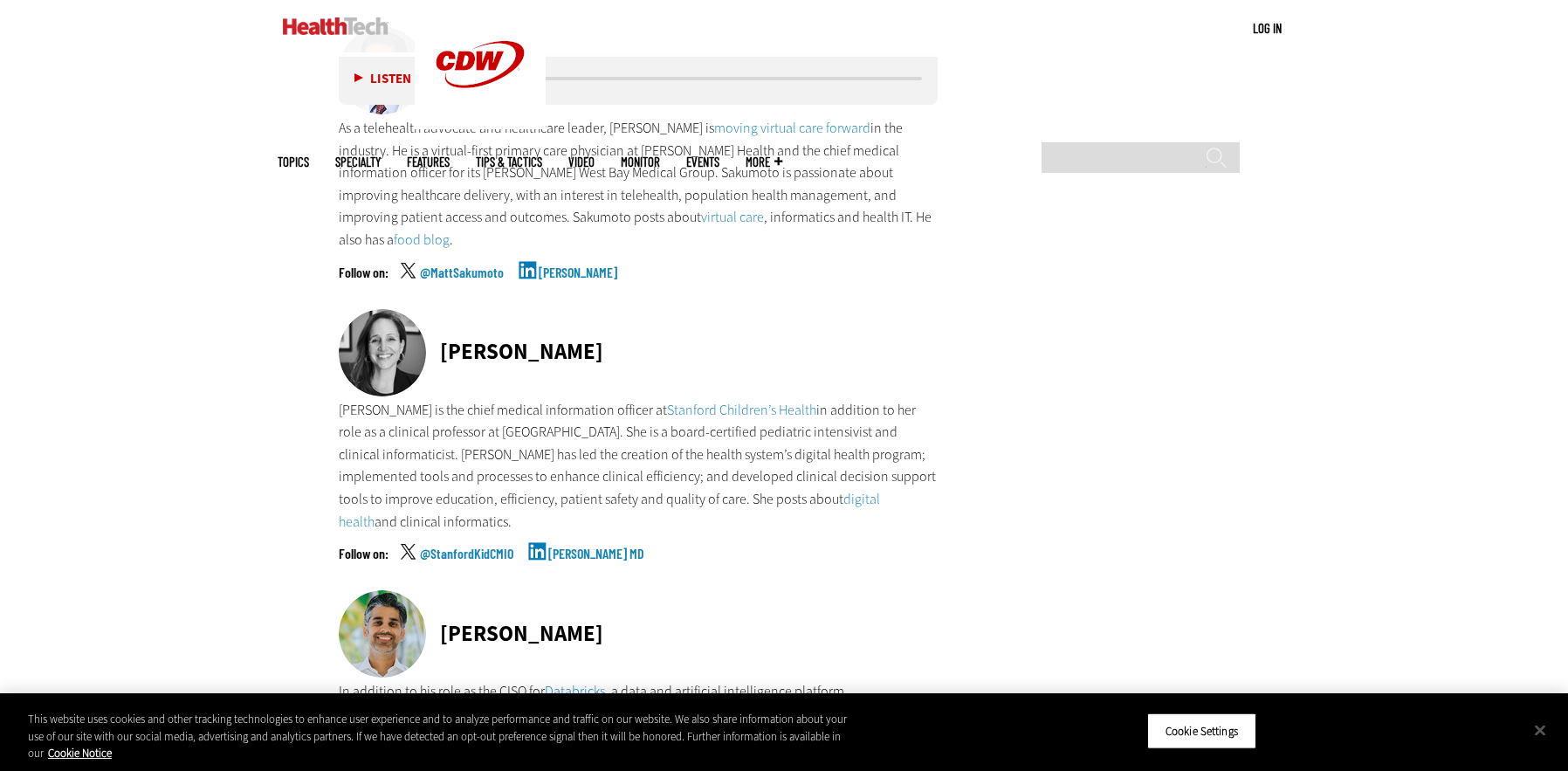
click at [597, 433] on div "Dr. Natalie Pageler Dr. Natalie Pageler is the chief medical information office…" at bounding box center [637, 450] width 599 height 282
click at [597, 547] on link "[PERSON_NAME] MD" at bounding box center [596, 569] width 96 height 44
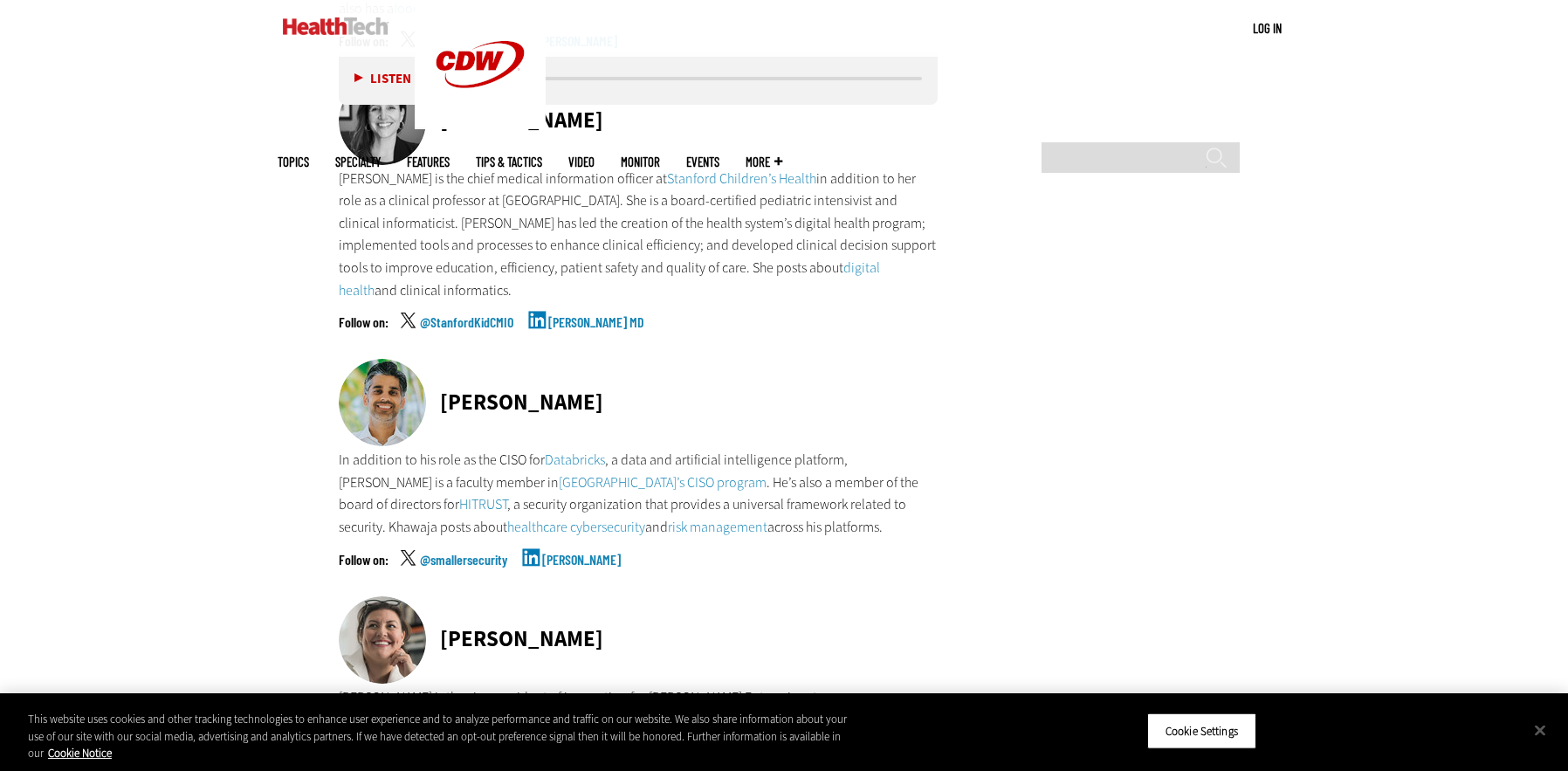
scroll to position [6728, 0]
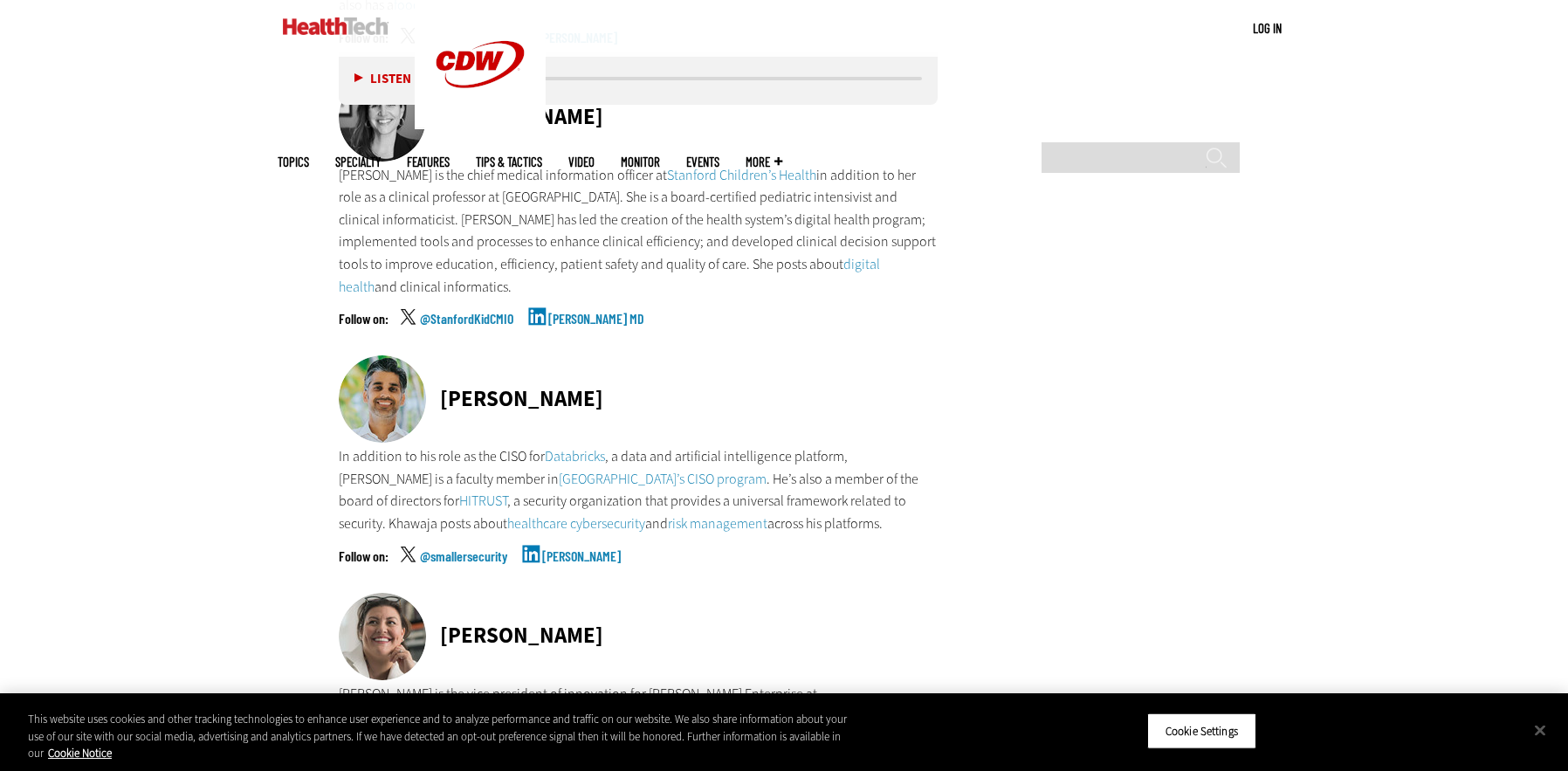
click at [549, 549] on link "[PERSON_NAME]" at bounding box center [581, 571] width 78 height 44
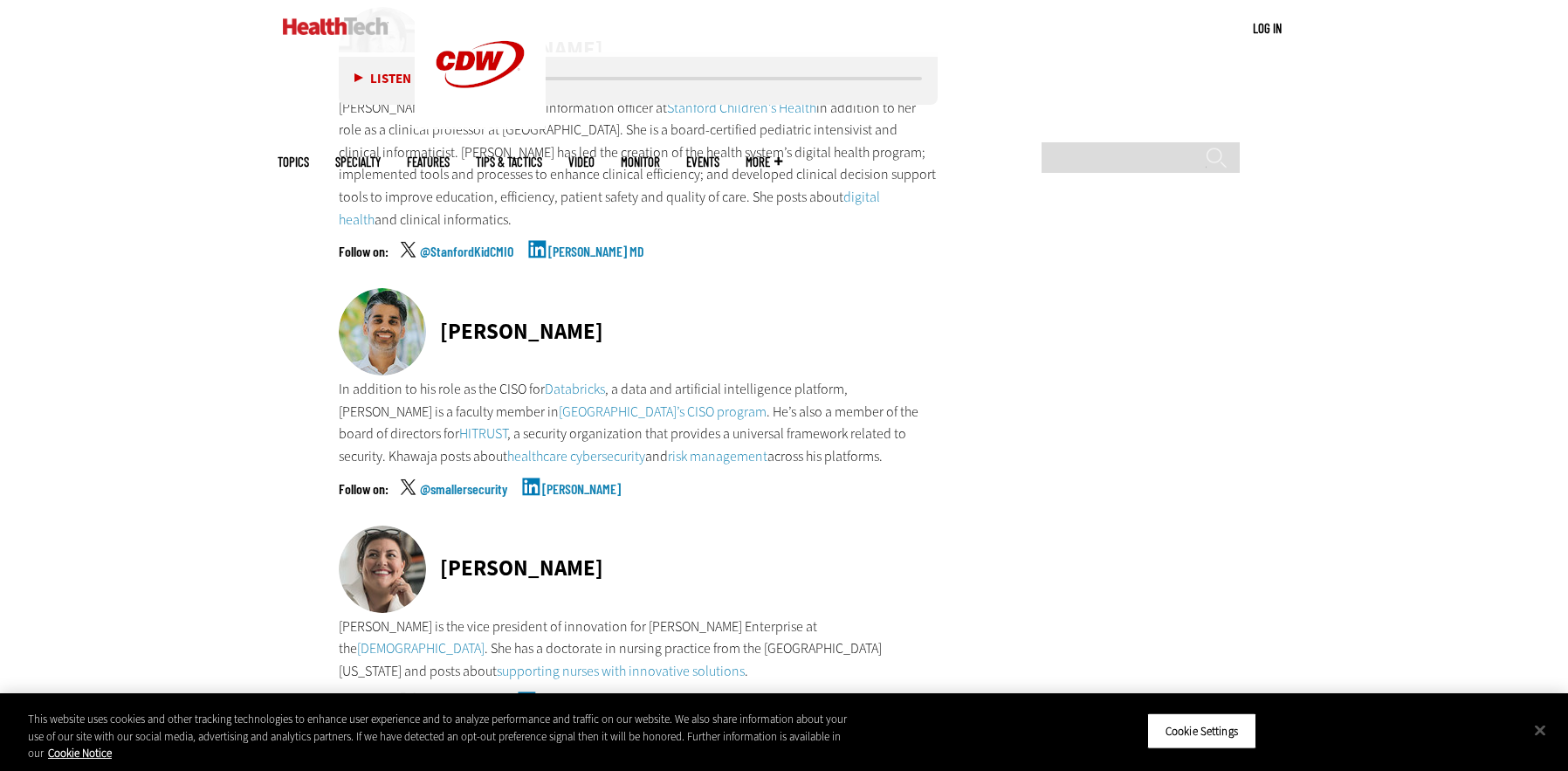
scroll to position [6792, 0]
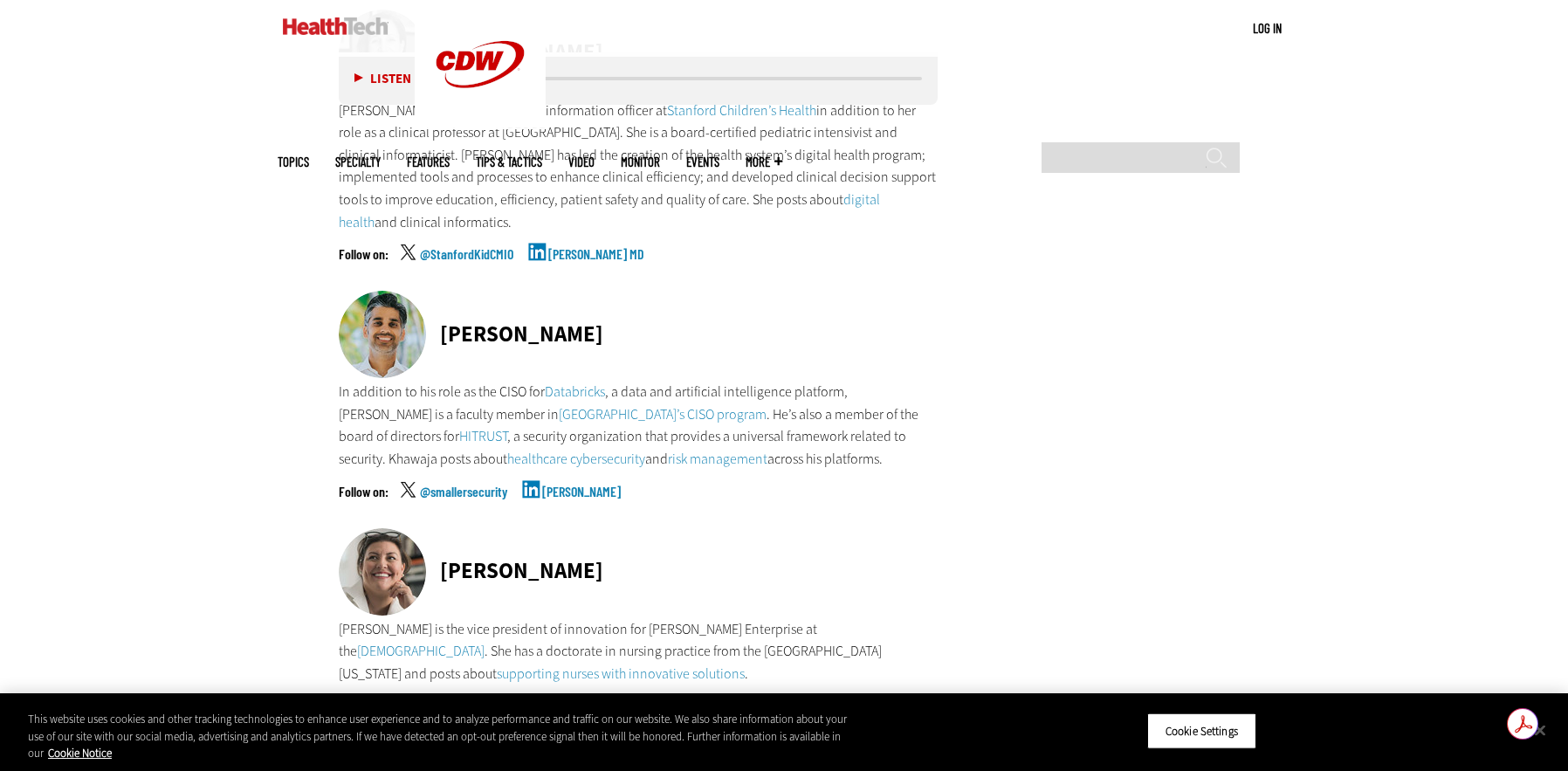
click at [598, 699] on link "[PERSON_NAME], DNP RN FAAN" at bounding box center [611, 721] width 147 height 44
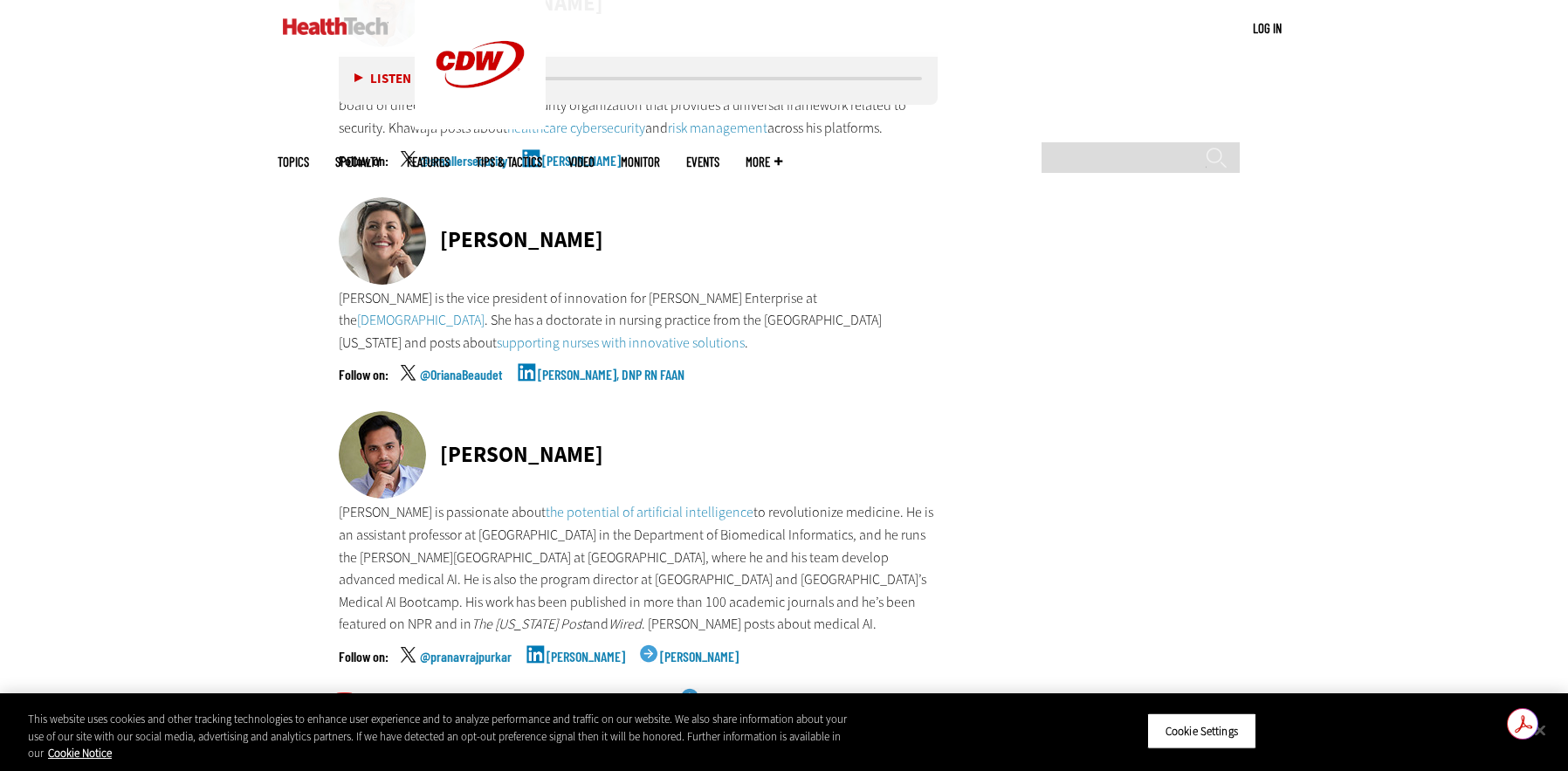
scroll to position [7126, 0]
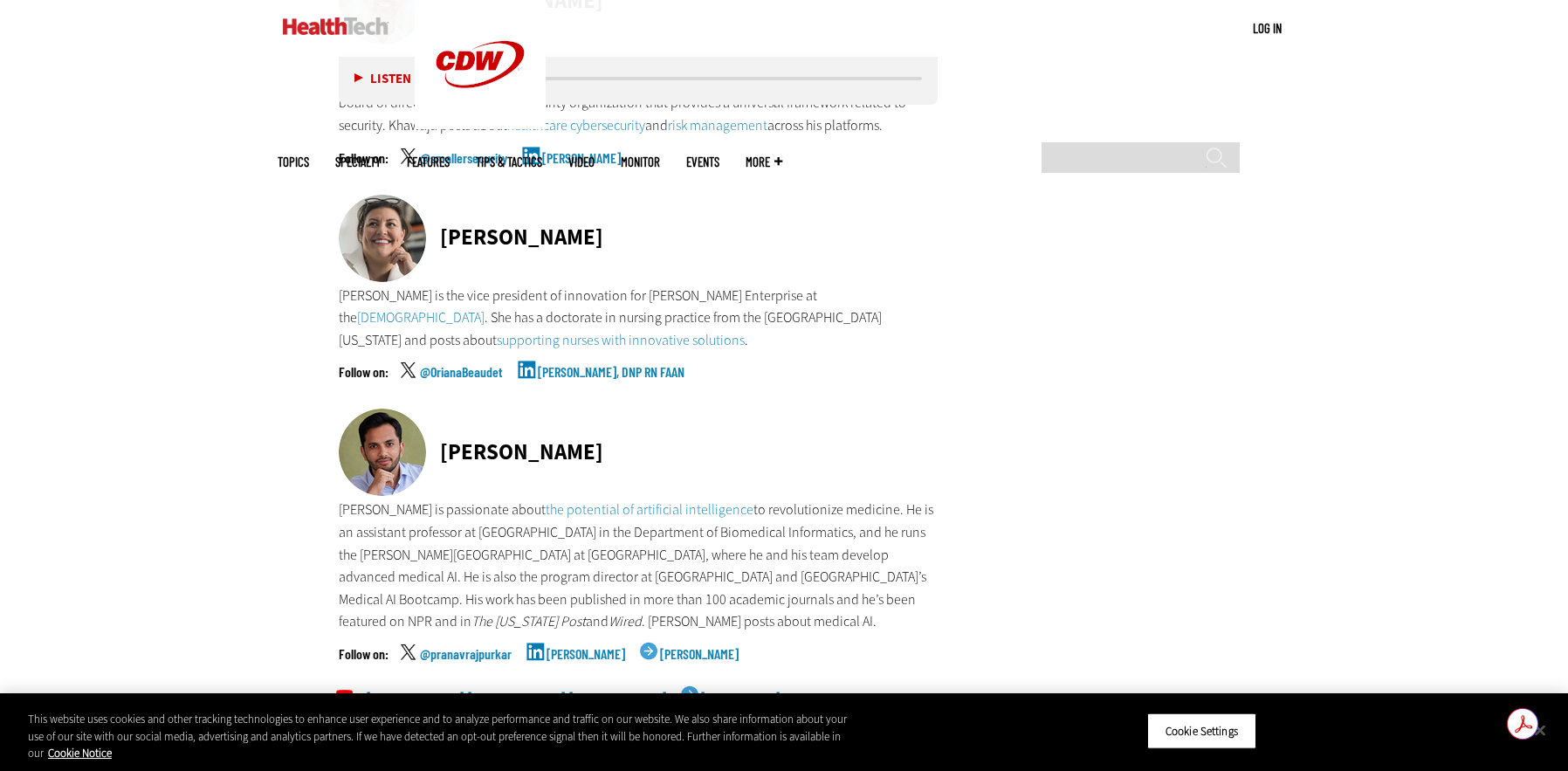
click at [583, 647] on link "[PERSON_NAME]" at bounding box center [585, 669] width 78 height 44
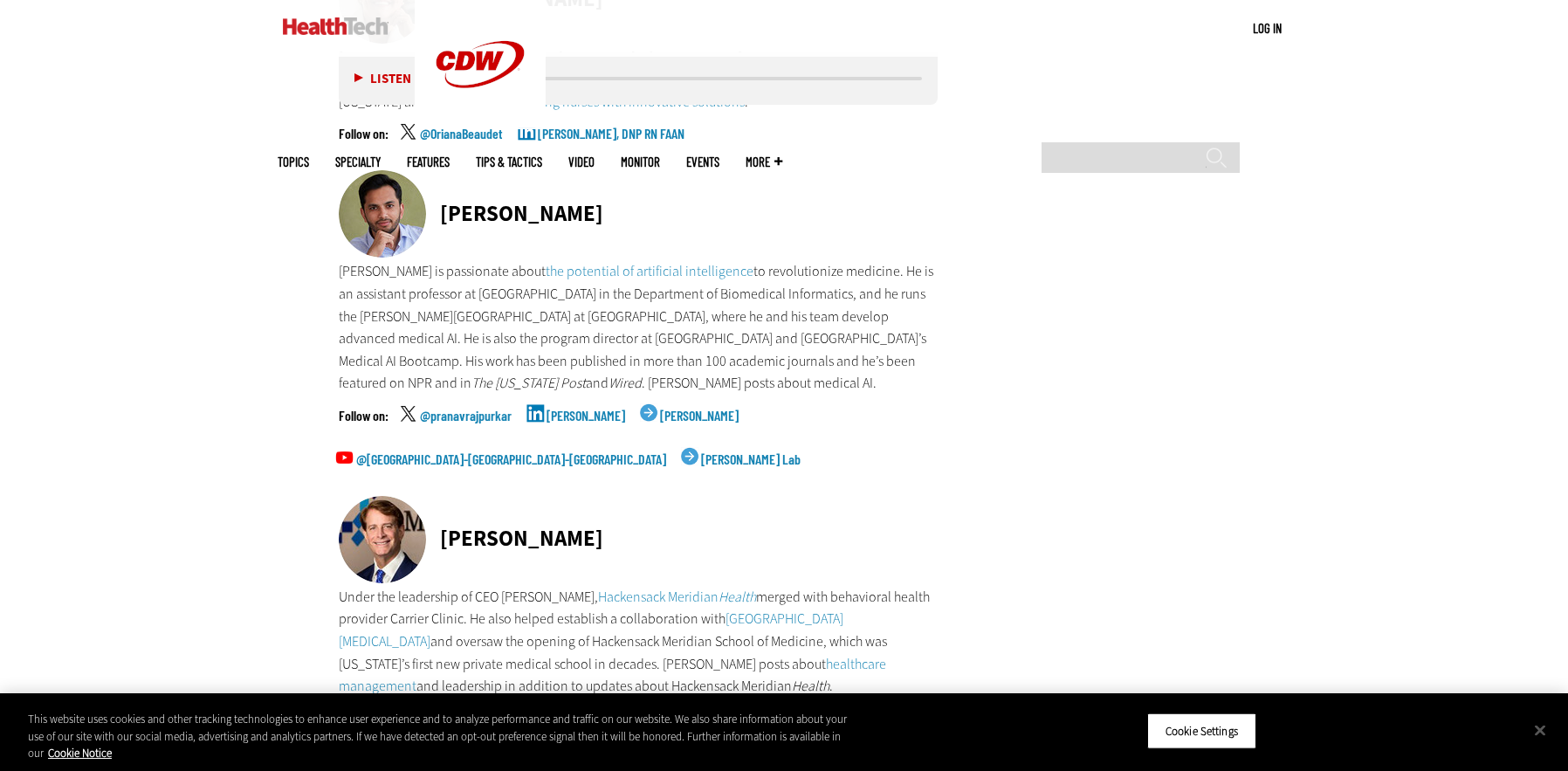
scroll to position [7380, 0]
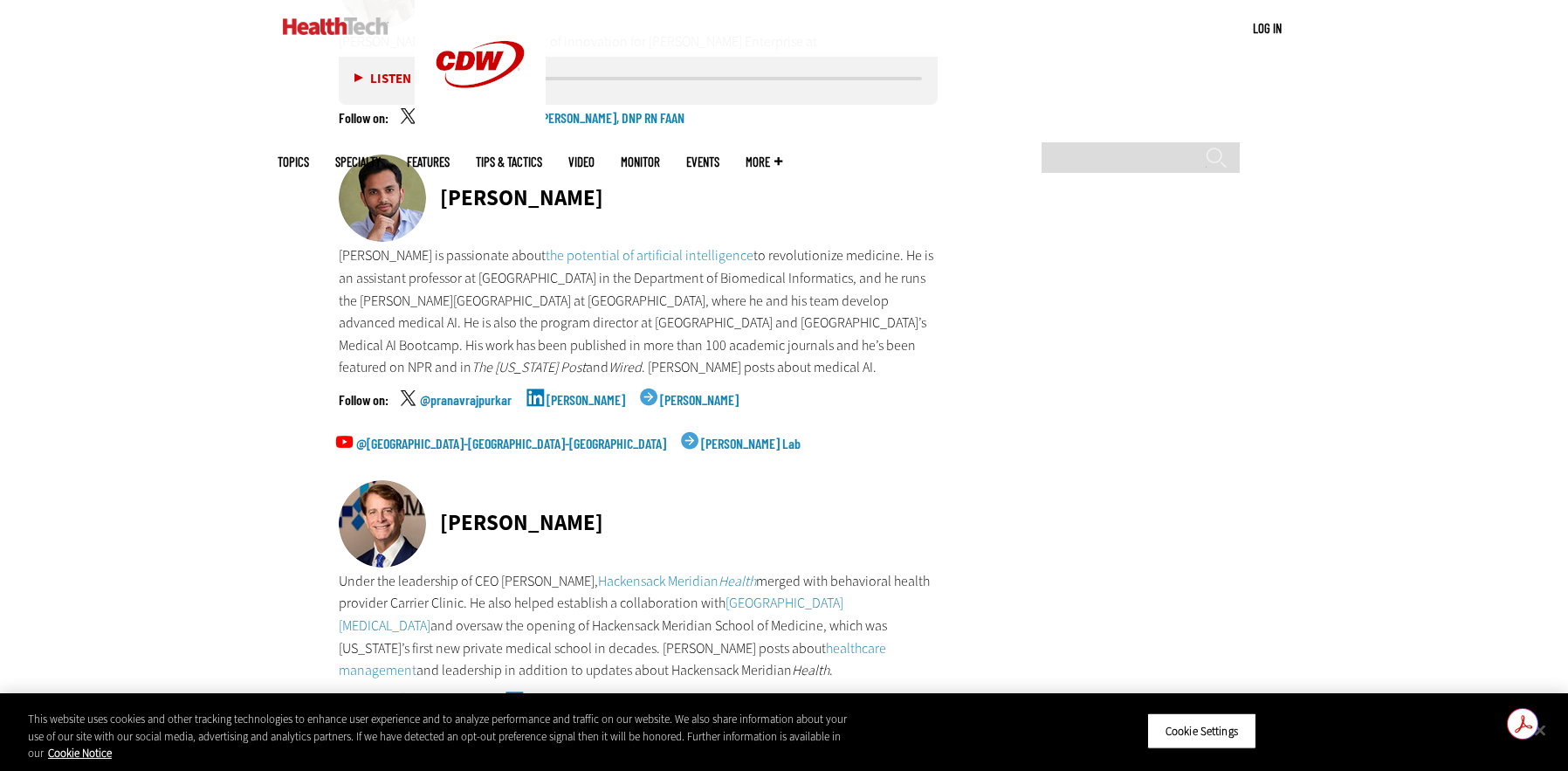
click at [547, 696] on link "[PERSON_NAME]" at bounding box center [564, 718] width 78 height 44
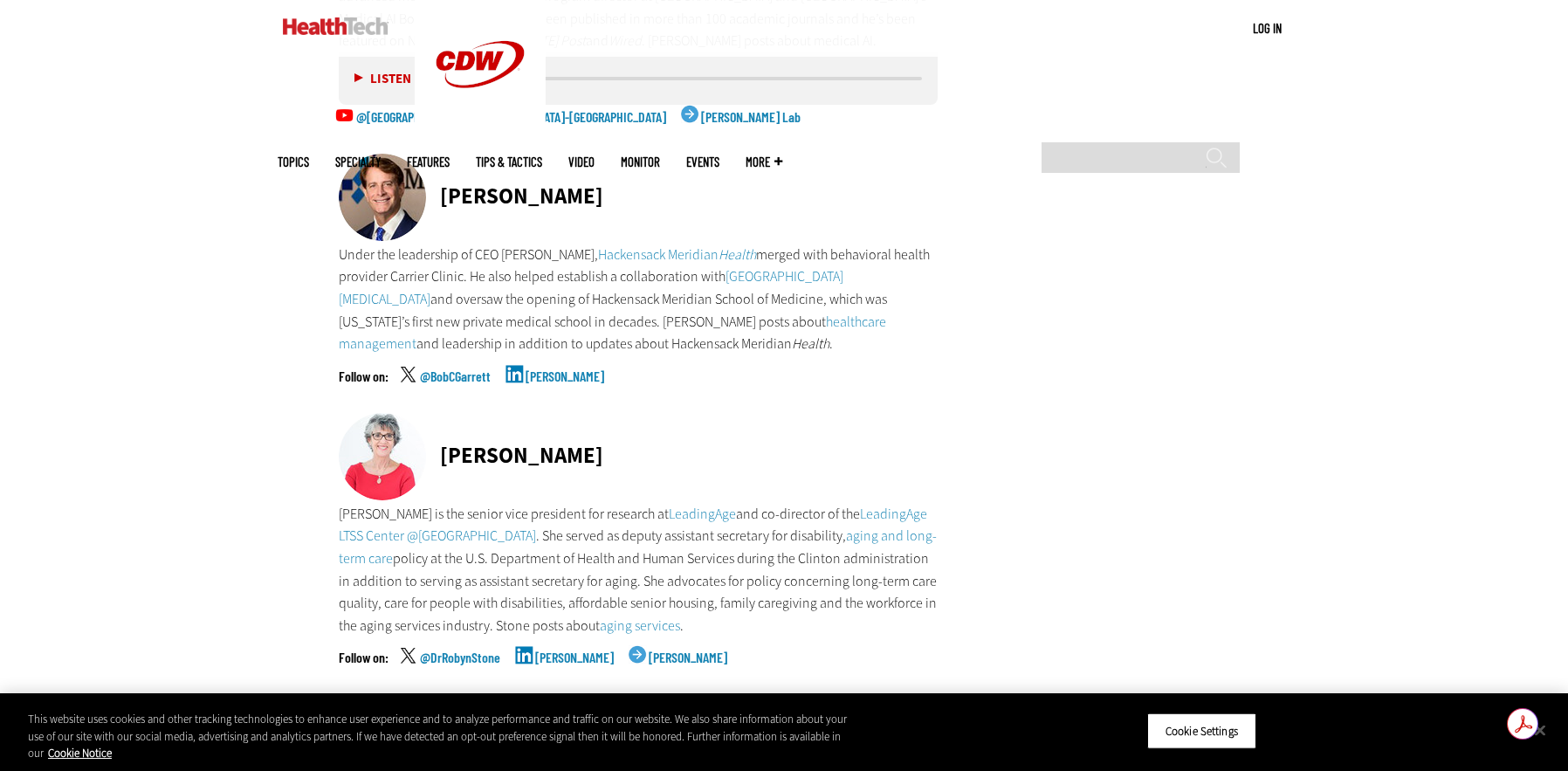
scroll to position [7708, 0]
click at [560, 649] on link "[PERSON_NAME]" at bounding box center [574, 671] width 78 height 44
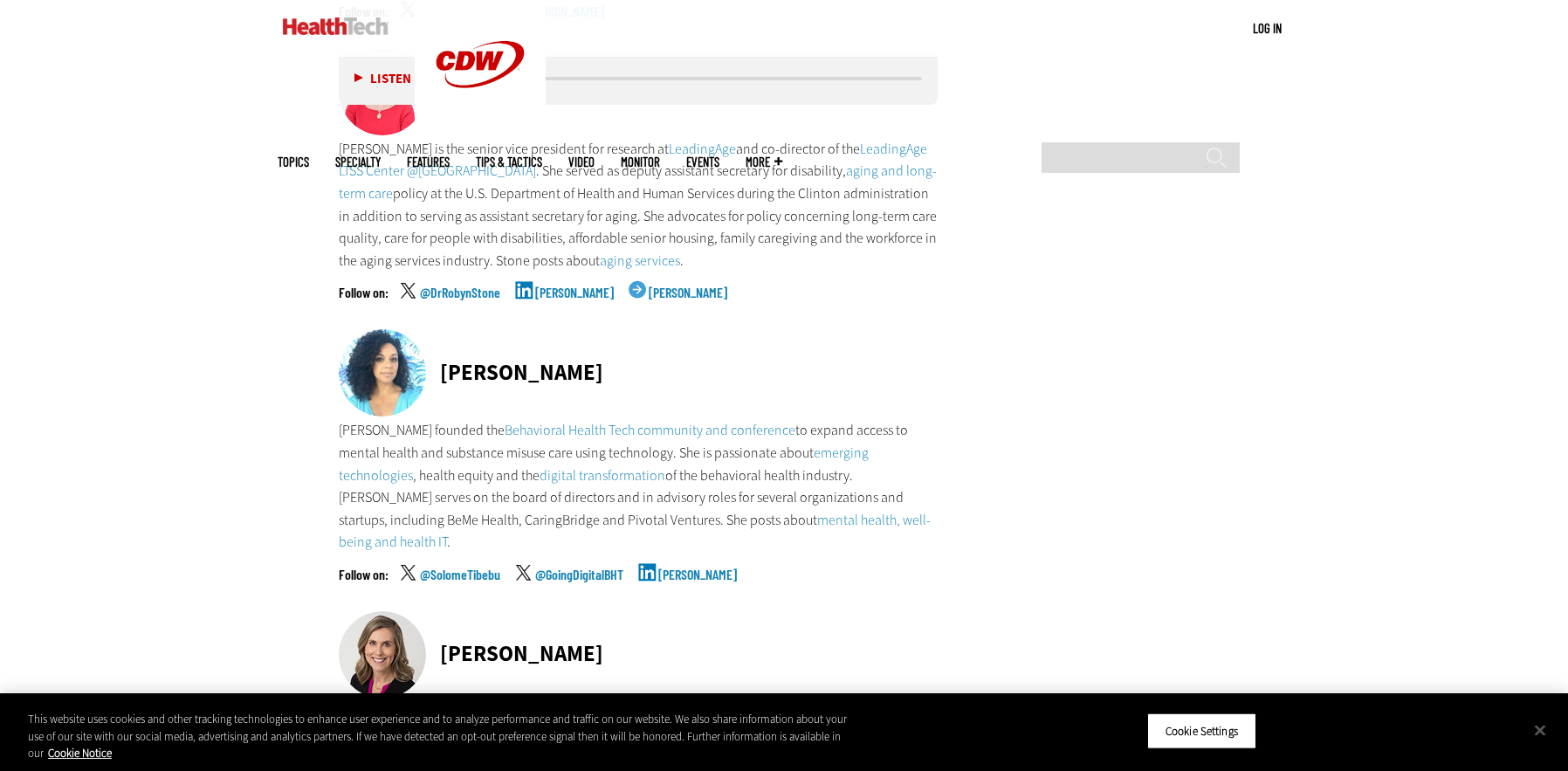
scroll to position [8078, 0]
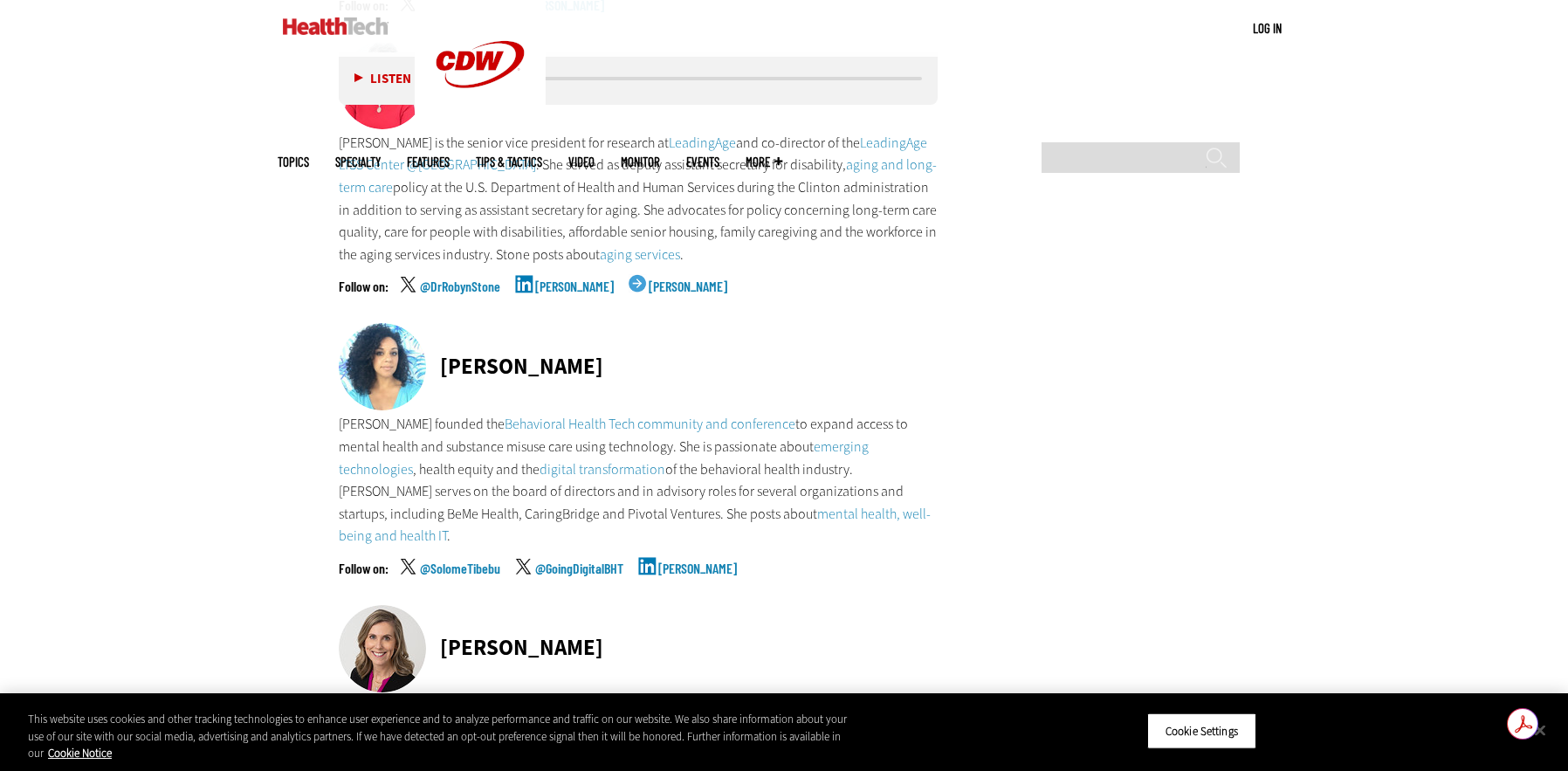
click at [658, 562] on link "[PERSON_NAME]" at bounding box center [697, 584] width 78 height 44
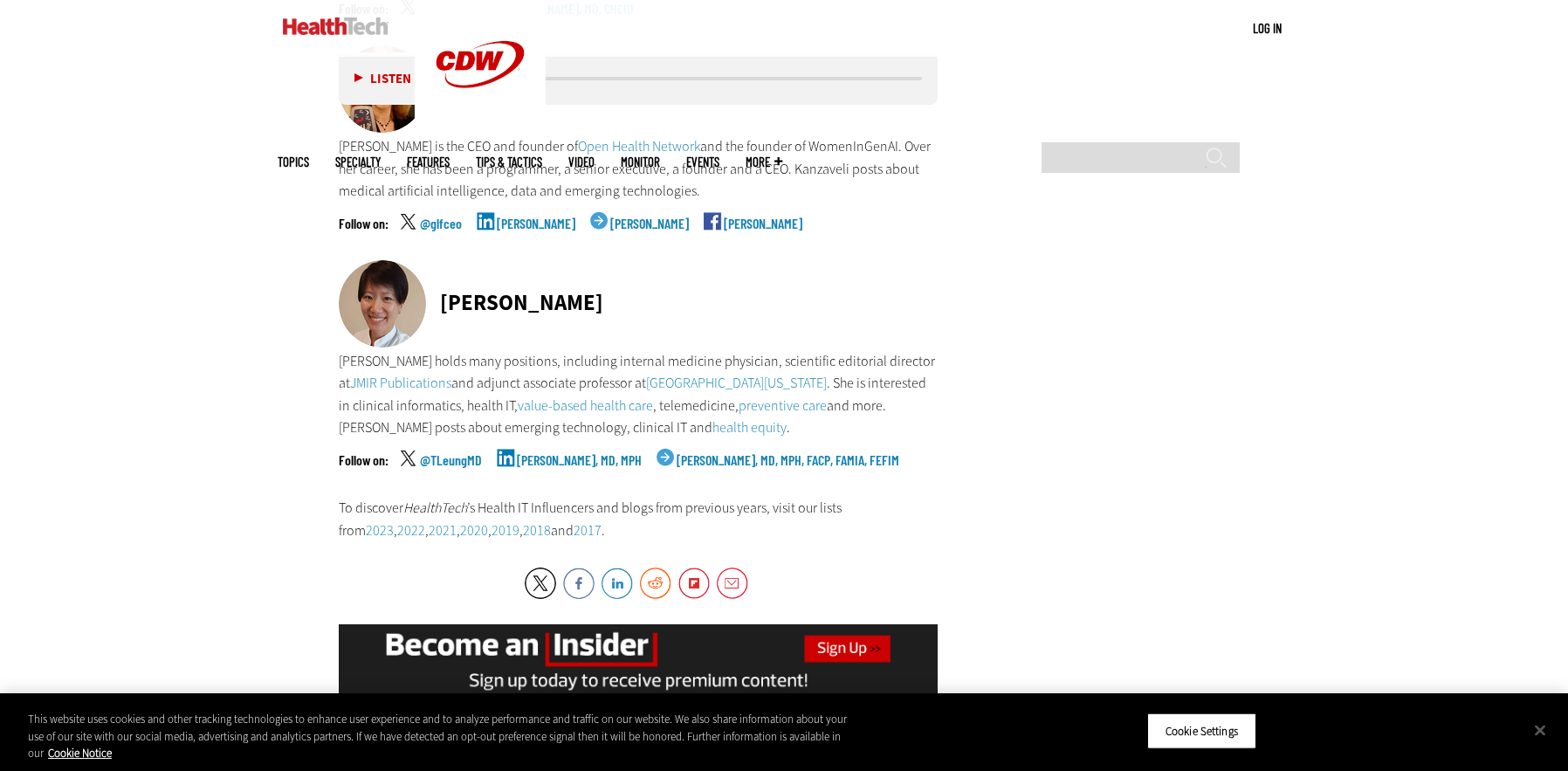
scroll to position [9156, 0]
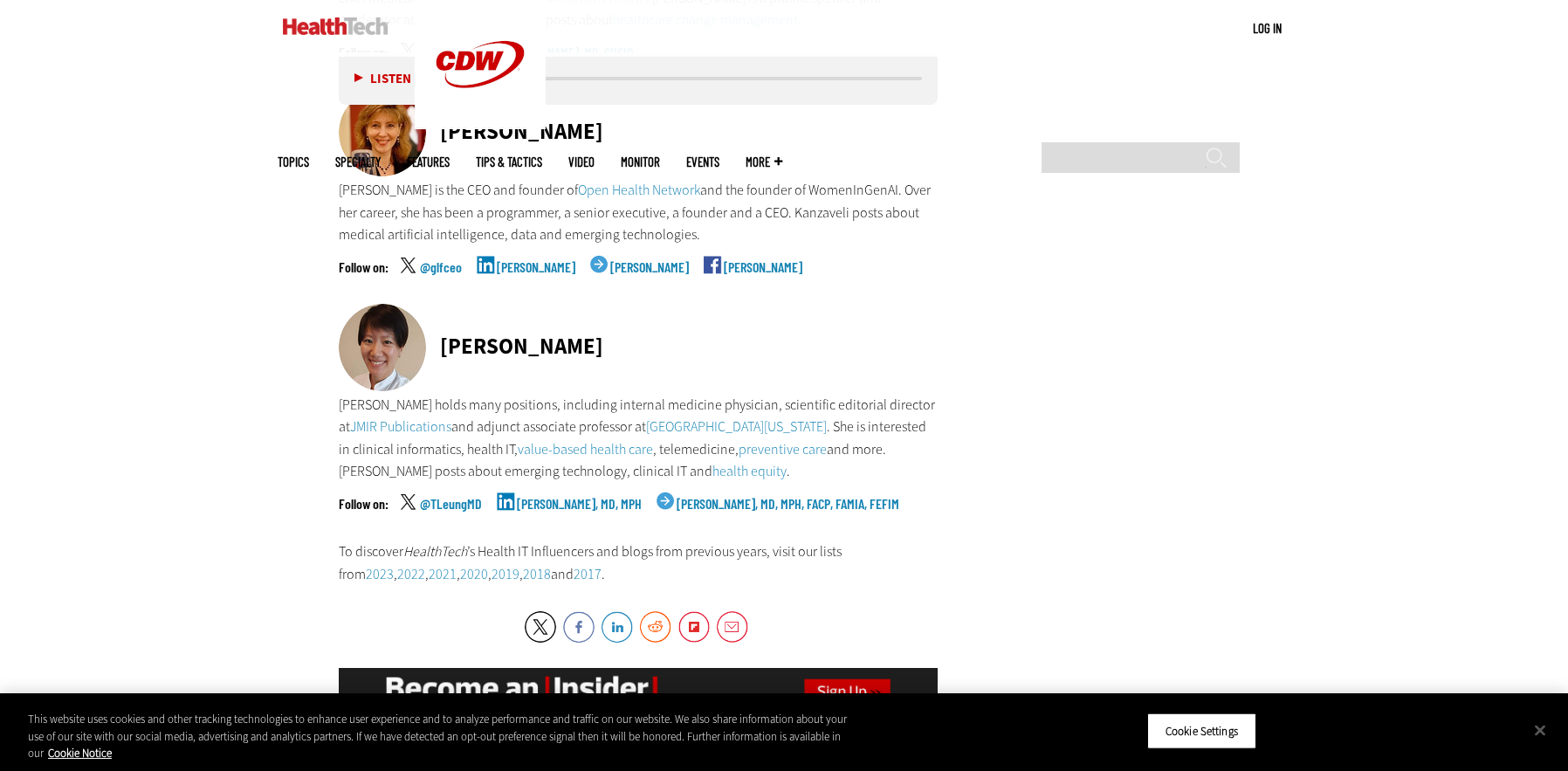
click at [593, 497] on link "[PERSON_NAME], MD, MPH" at bounding box center [579, 519] width 125 height 44
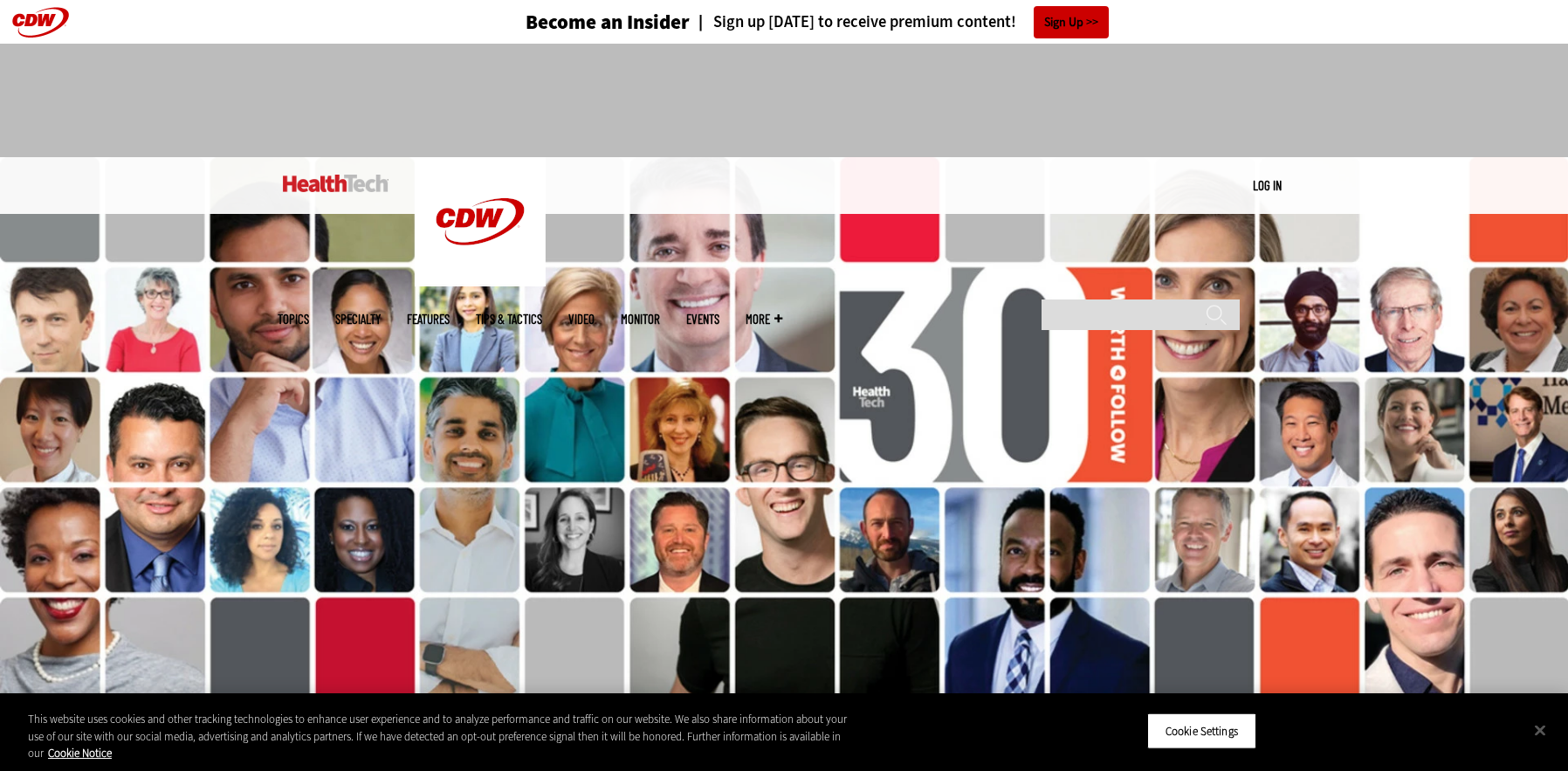
scroll to position [9, 0]
